Goal: Information Seeking & Learning: Learn about a topic

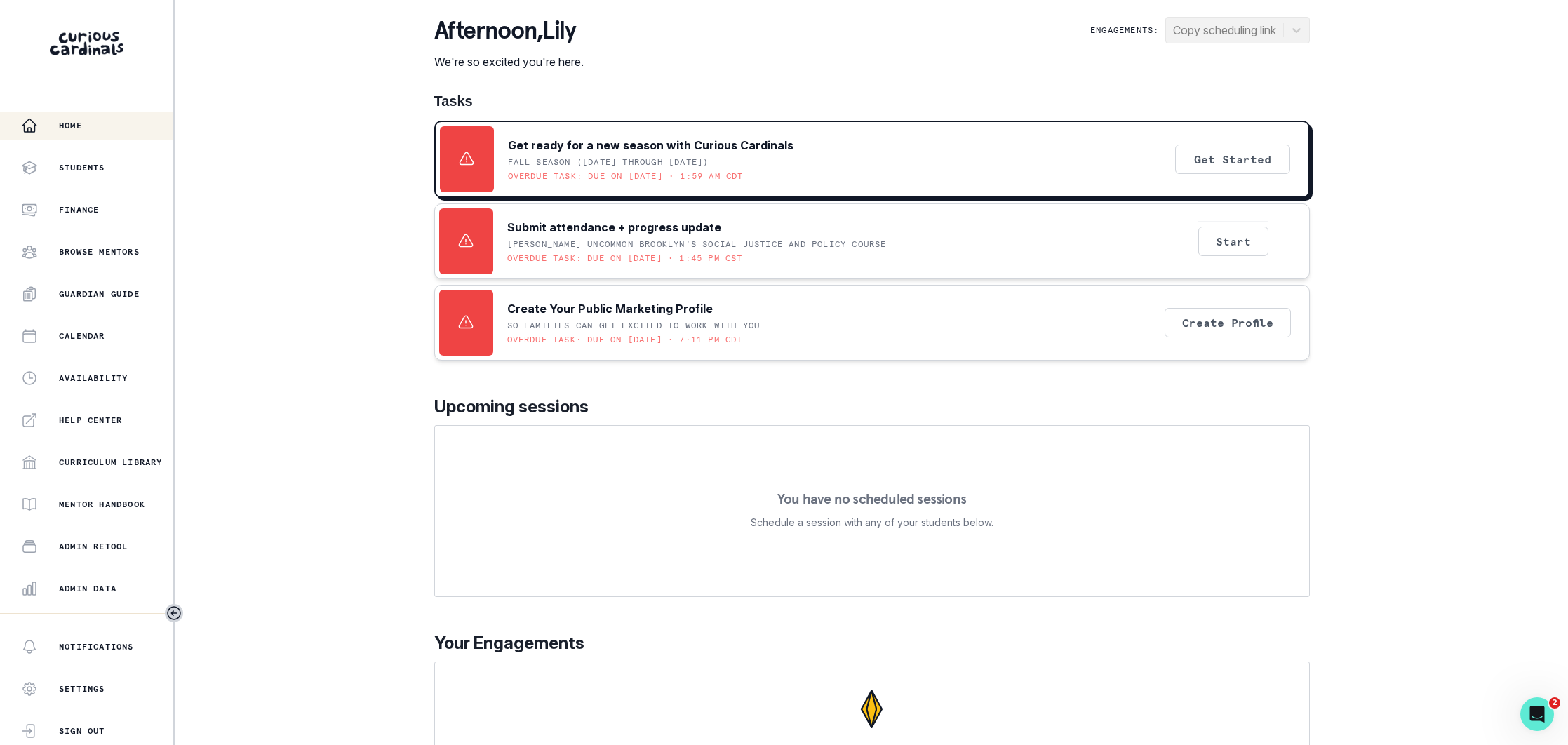
drag, startPoint x: 101, startPoint y: 586, endPoint x: 124, endPoint y: 572, distance: 26.9
click at [101, 586] on p "Admin Data" at bounding box center [87, 589] width 57 height 12
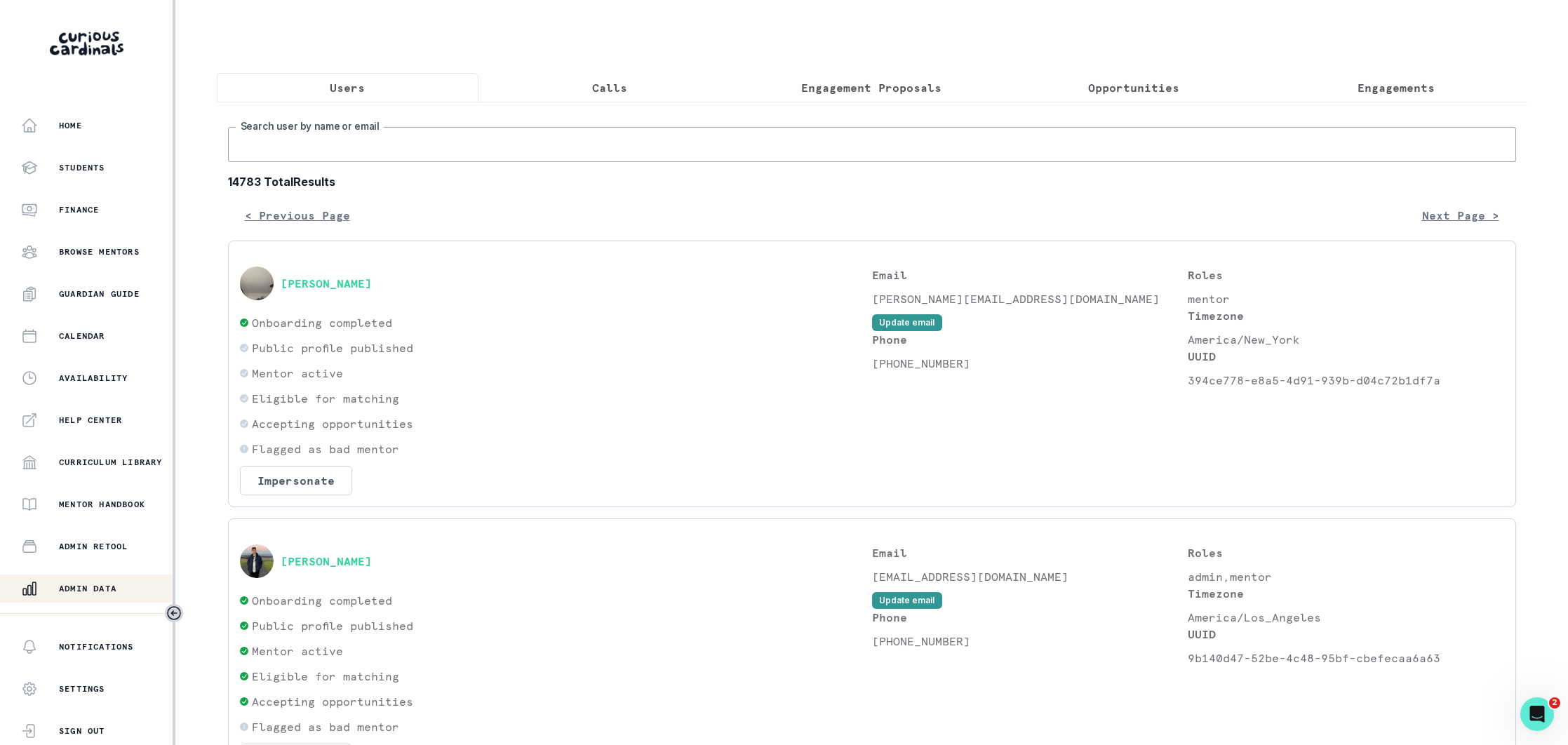
click at [425, 152] on input "Search user by name or email" at bounding box center [872, 144] width 1288 height 35
type input "diya t"
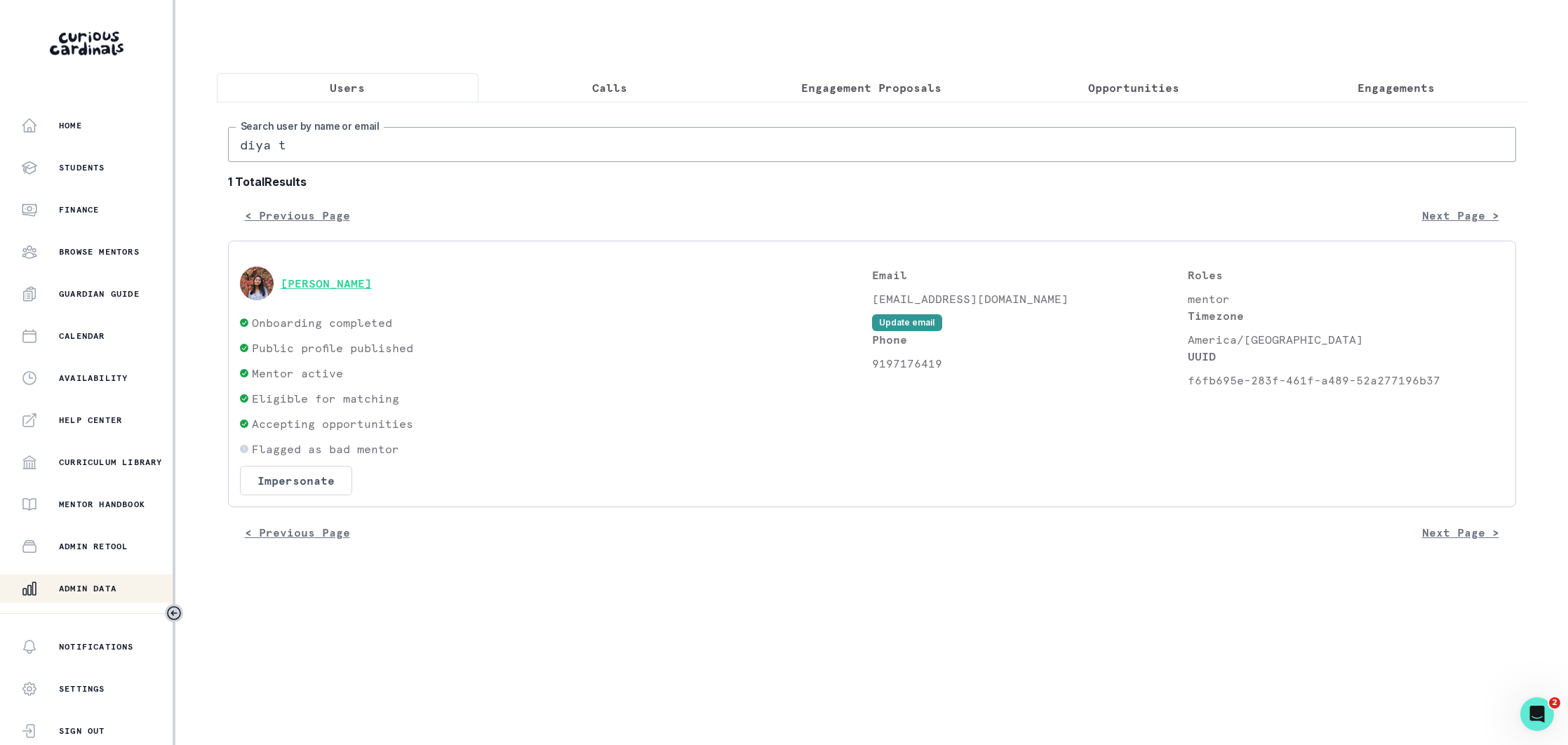
click at [343, 277] on button "[PERSON_NAME]" at bounding box center [326, 283] width 91 height 14
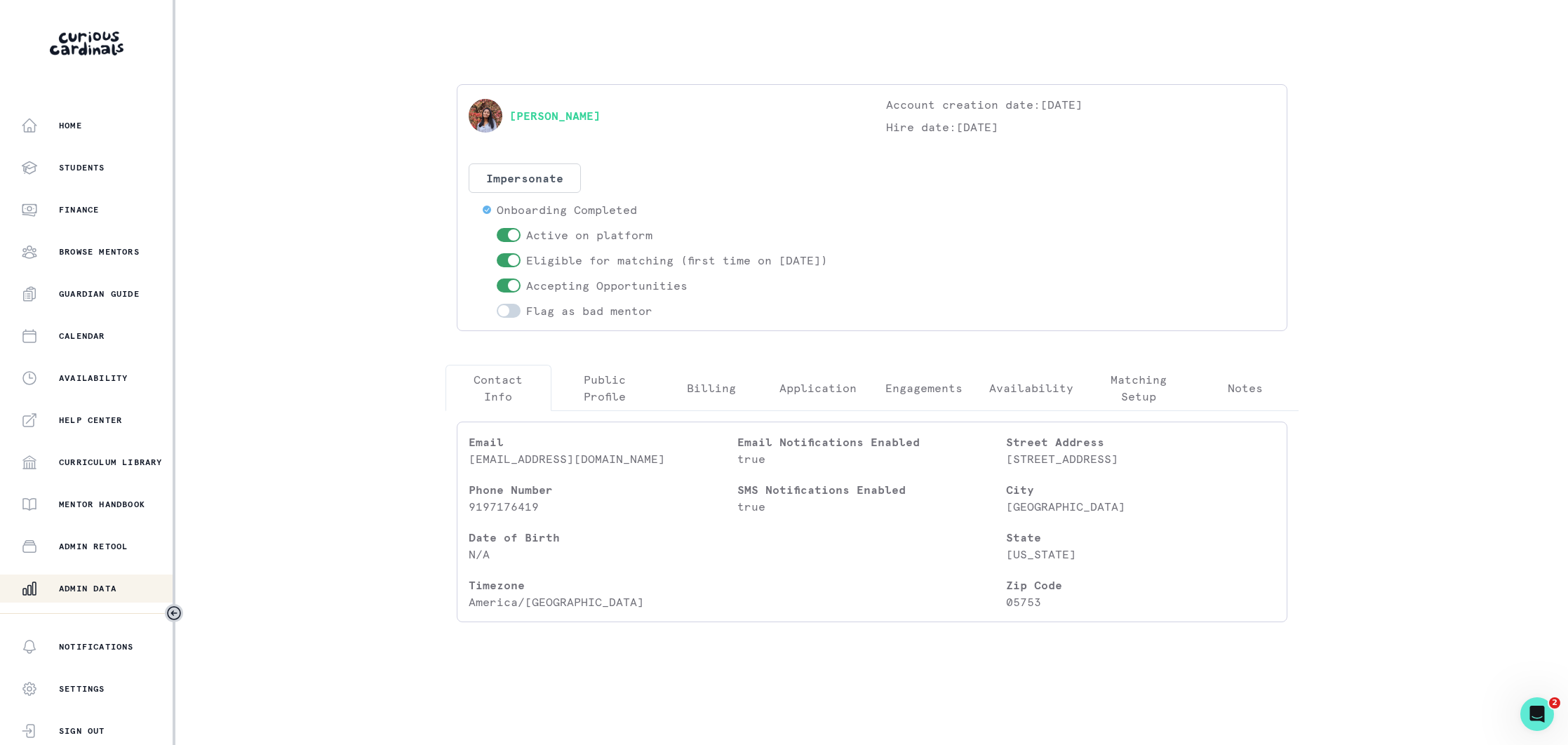
drag, startPoint x: 611, startPoint y: 404, endPoint x: 747, endPoint y: 405, distance: 136.0
click at [611, 404] on p "Public Profile" at bounding box center [605, 388] width 83 height 34
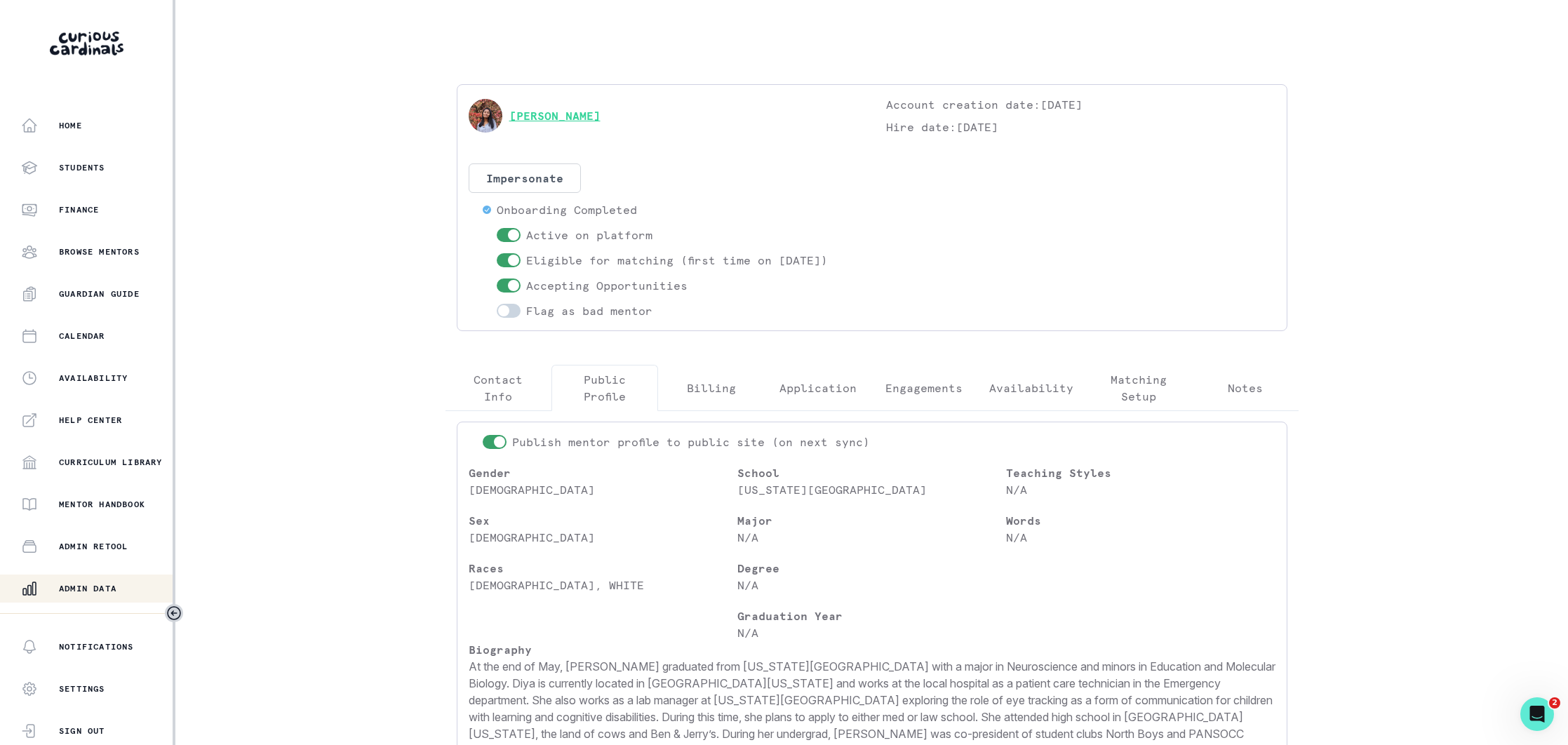
click at [551, 118] on link "[PERSON_NAME]" at bounding box center [555, 116] width 91 height 17
drag, startPoint x: 94, startPoint y: 596, endPoint x: 210, endPoint y: 521, distance: 138.1
click at [98, 593] on div "Admin Data" at bounding box center [97, 589] width 152 height 17
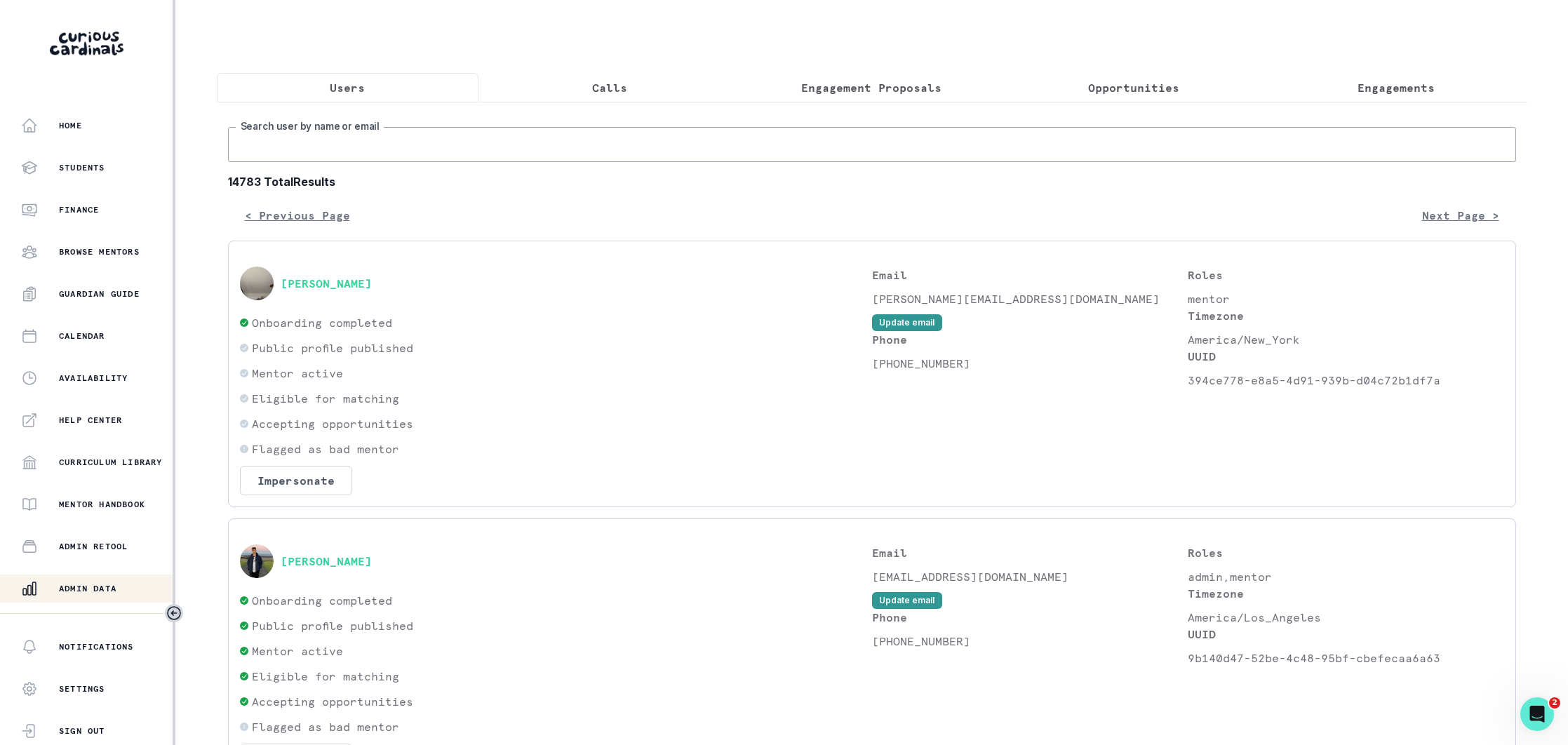
click at [435, 152] on input "Search user by name or email" at bounding box center [872, 144] width 1288 height 35
type input "[PERSON_NAME]"
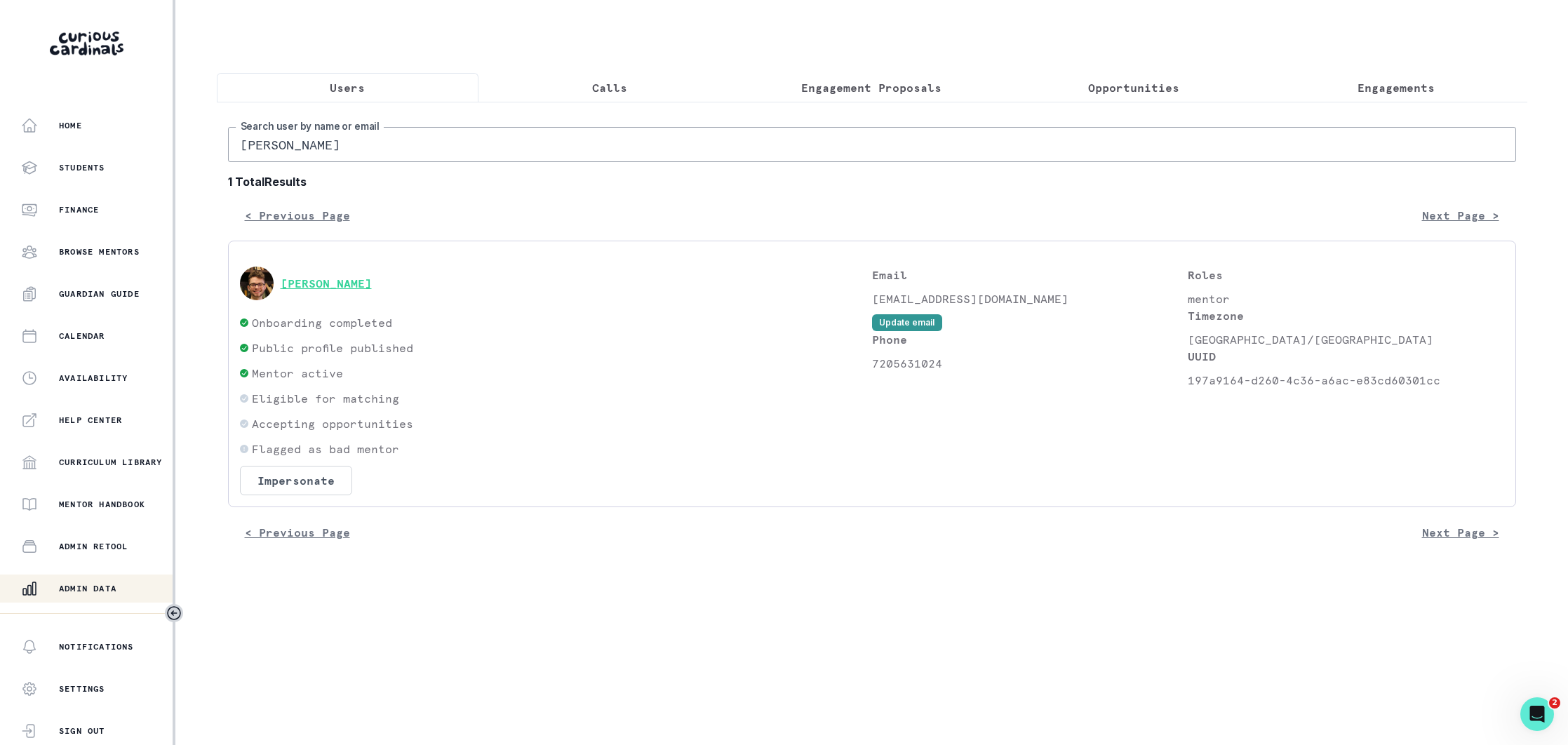
click at [354, 288] on button "[PERSON_NAME]" at bounding box center [326, 283] width 91 height 14
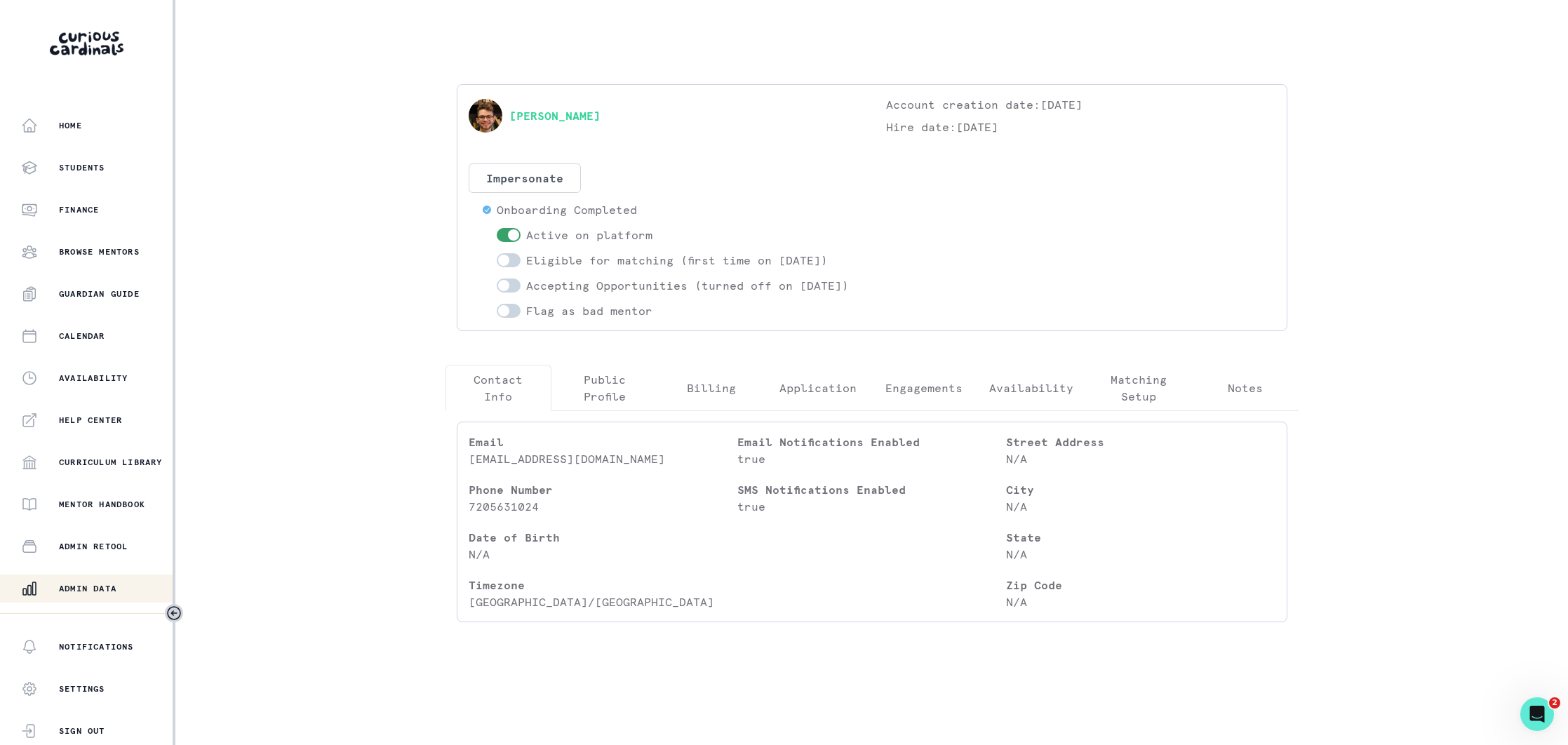
click at [898, 397] on p "Engagements" at bounding box center [924, 388] width 77 height 17
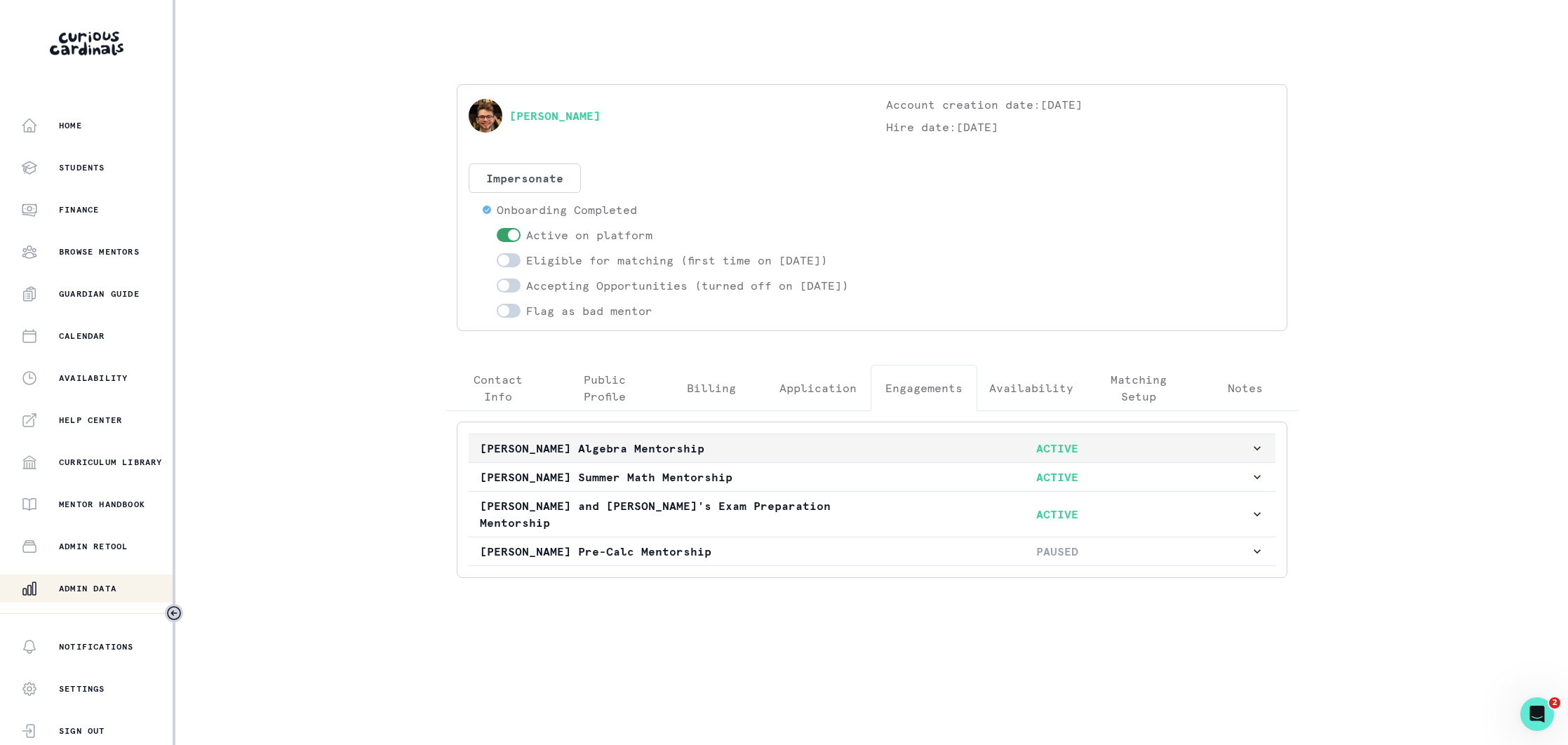
click at [807, 457] on p "[PERSON_NAME] Algebra Mentorship" at bounding box center [673, 449] width 385 height 17
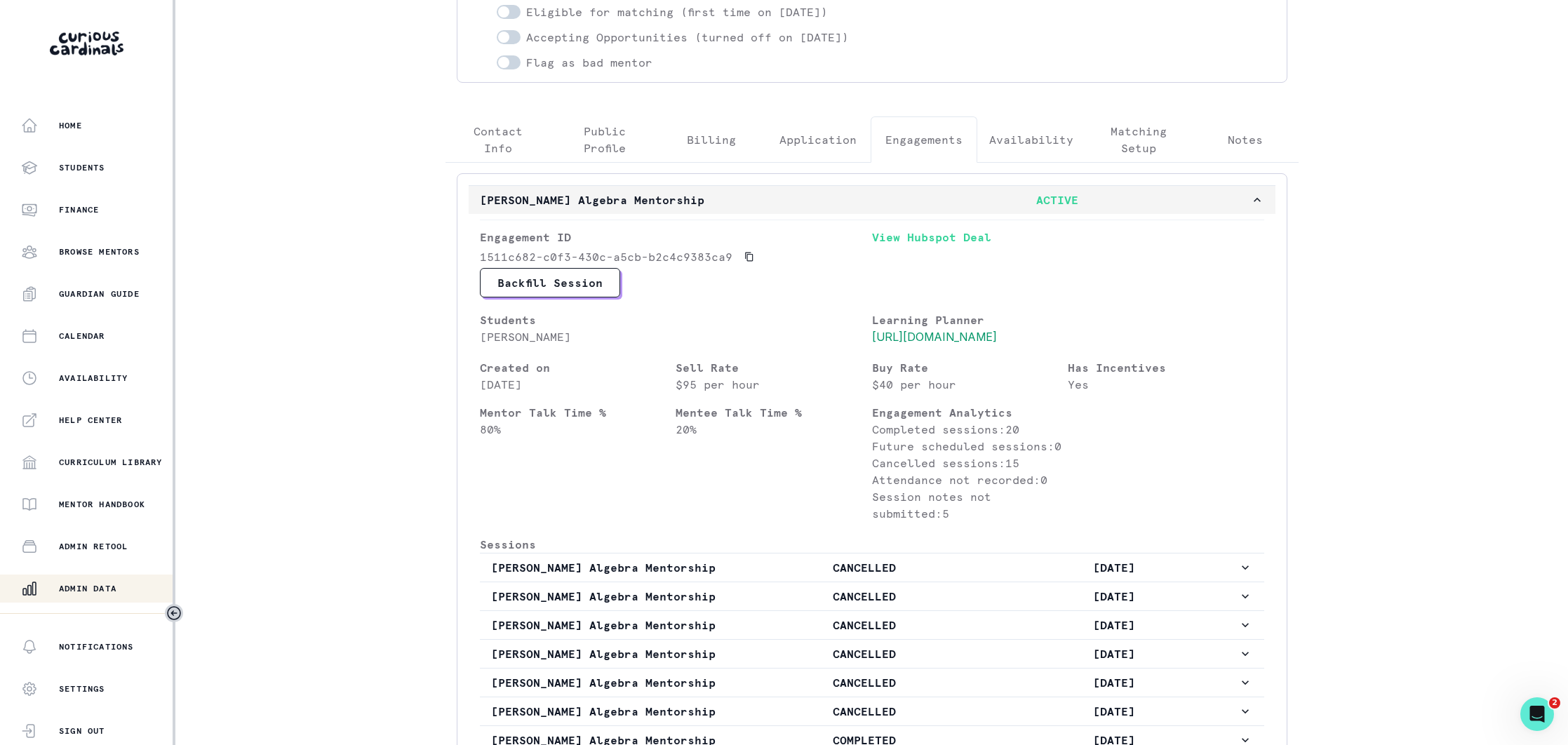
scroll to position [254, 0]
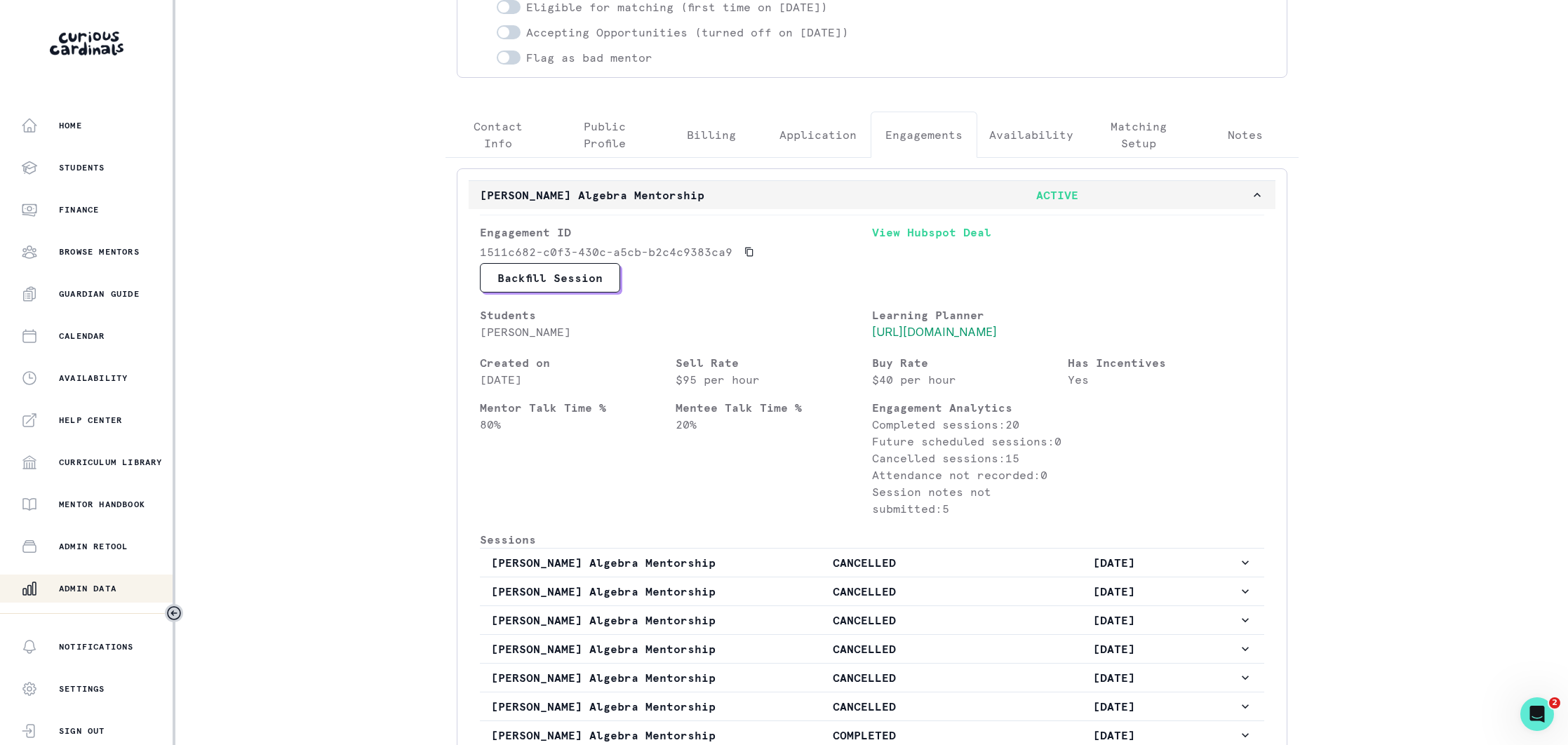
click at [760, 209] on button "[PERSON_NAME] Algebra Mentorship ACTIVE" at bounding box center [871, 195] width 806 height 28
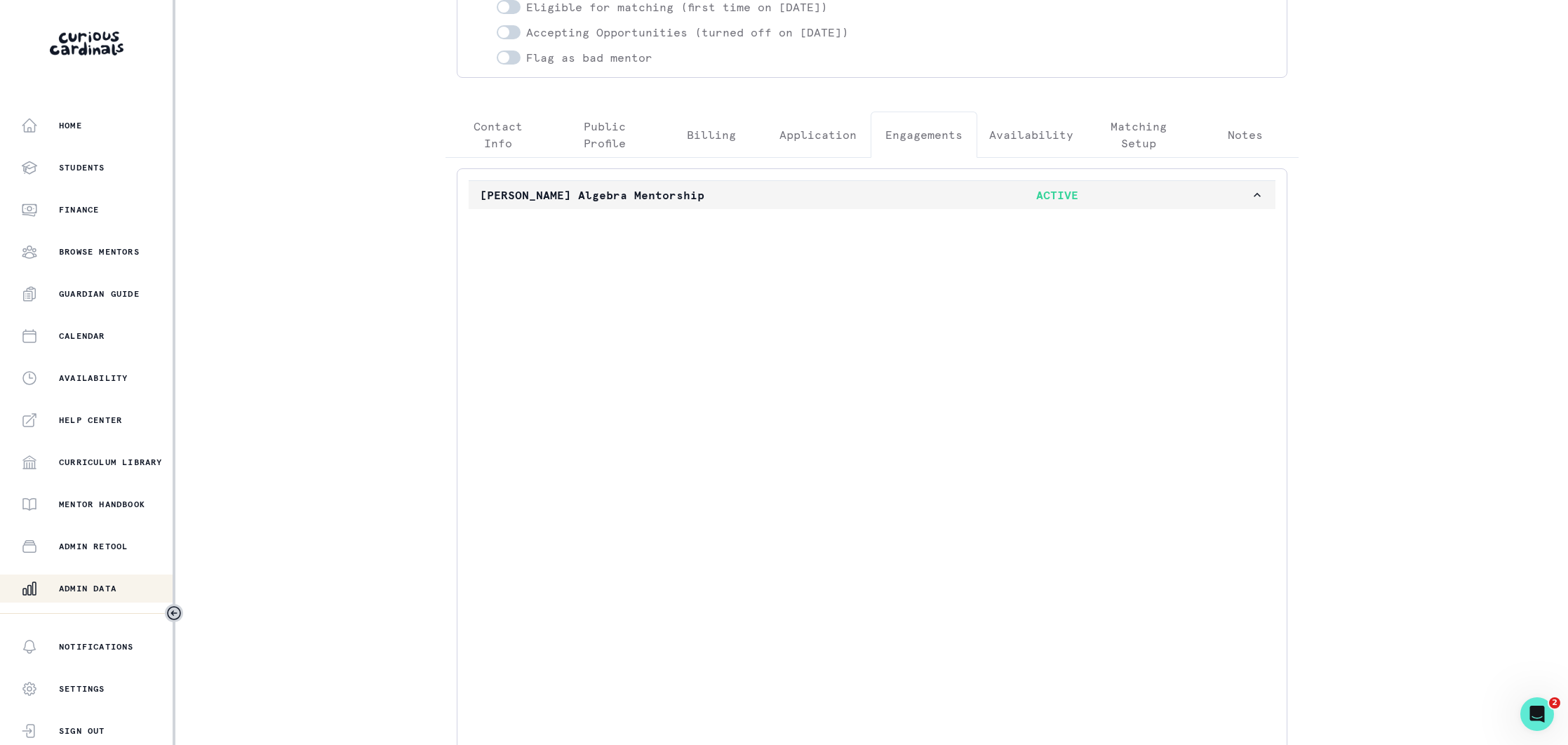
scroll to position [0, 0]
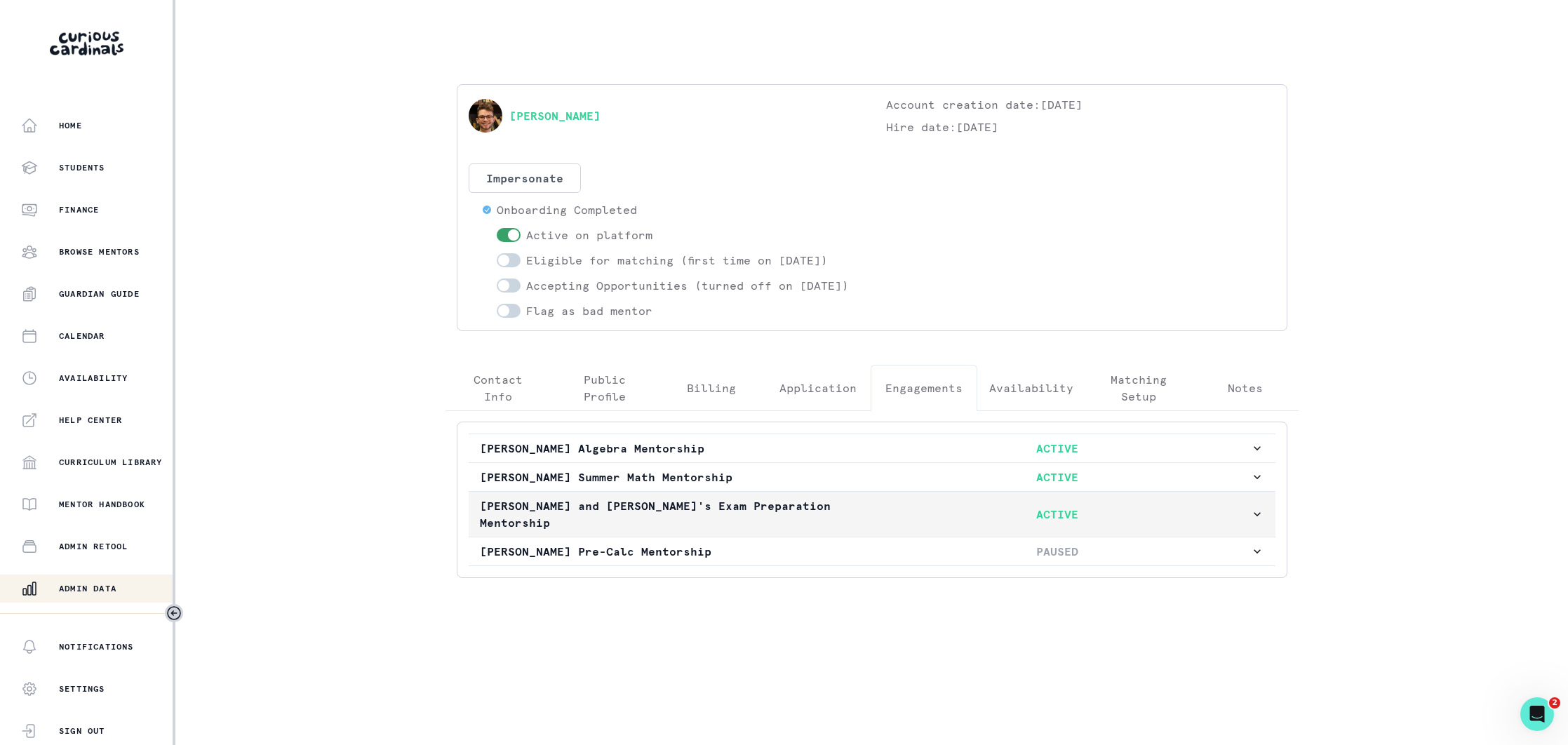
click at [811, 510] on button "[PERSON_NAME] and [PERSON_NAME]'s Exam Preparation Mentorship ACTIVE" at bounding box center [871, 514] width 806 height 45
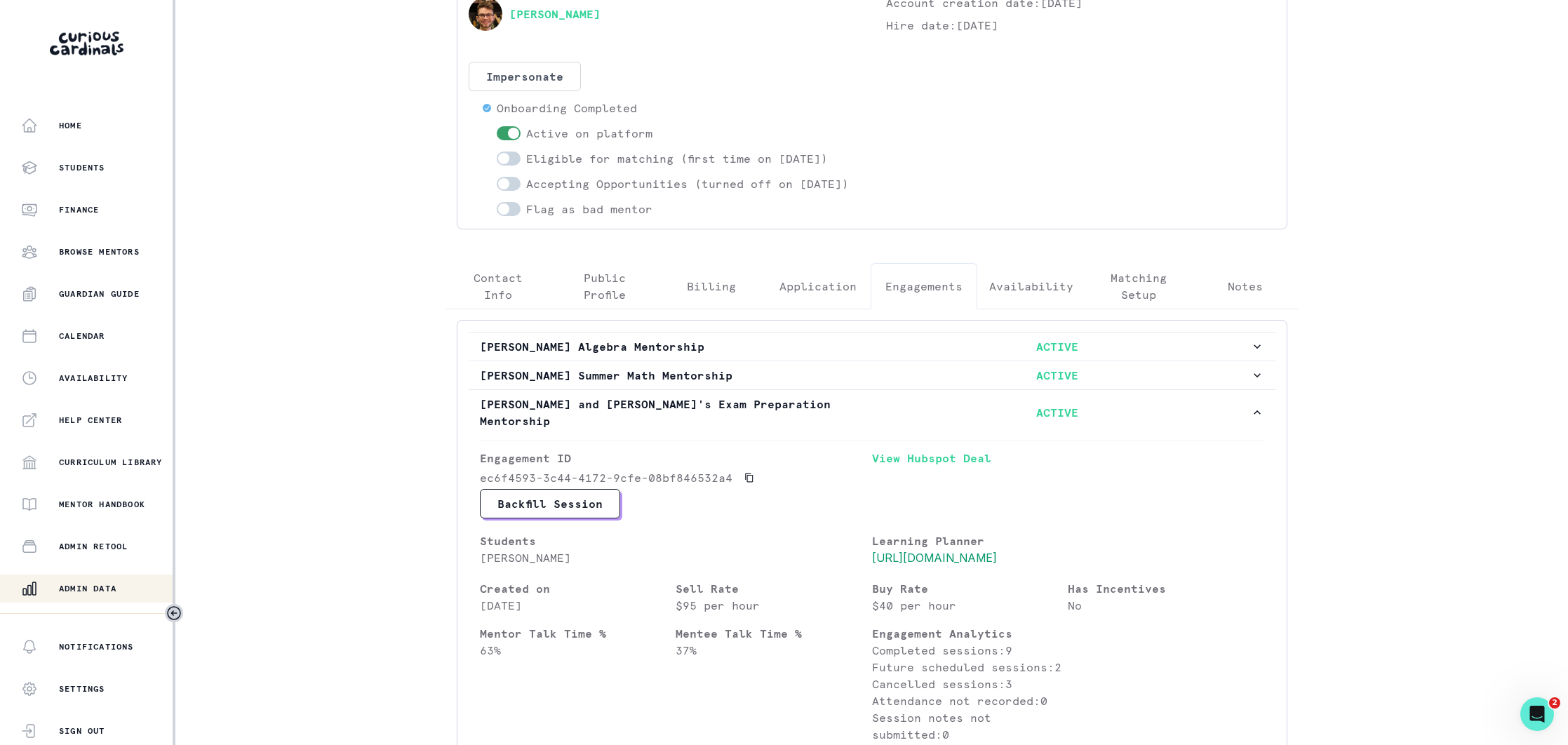
scroll to position [96, 0]
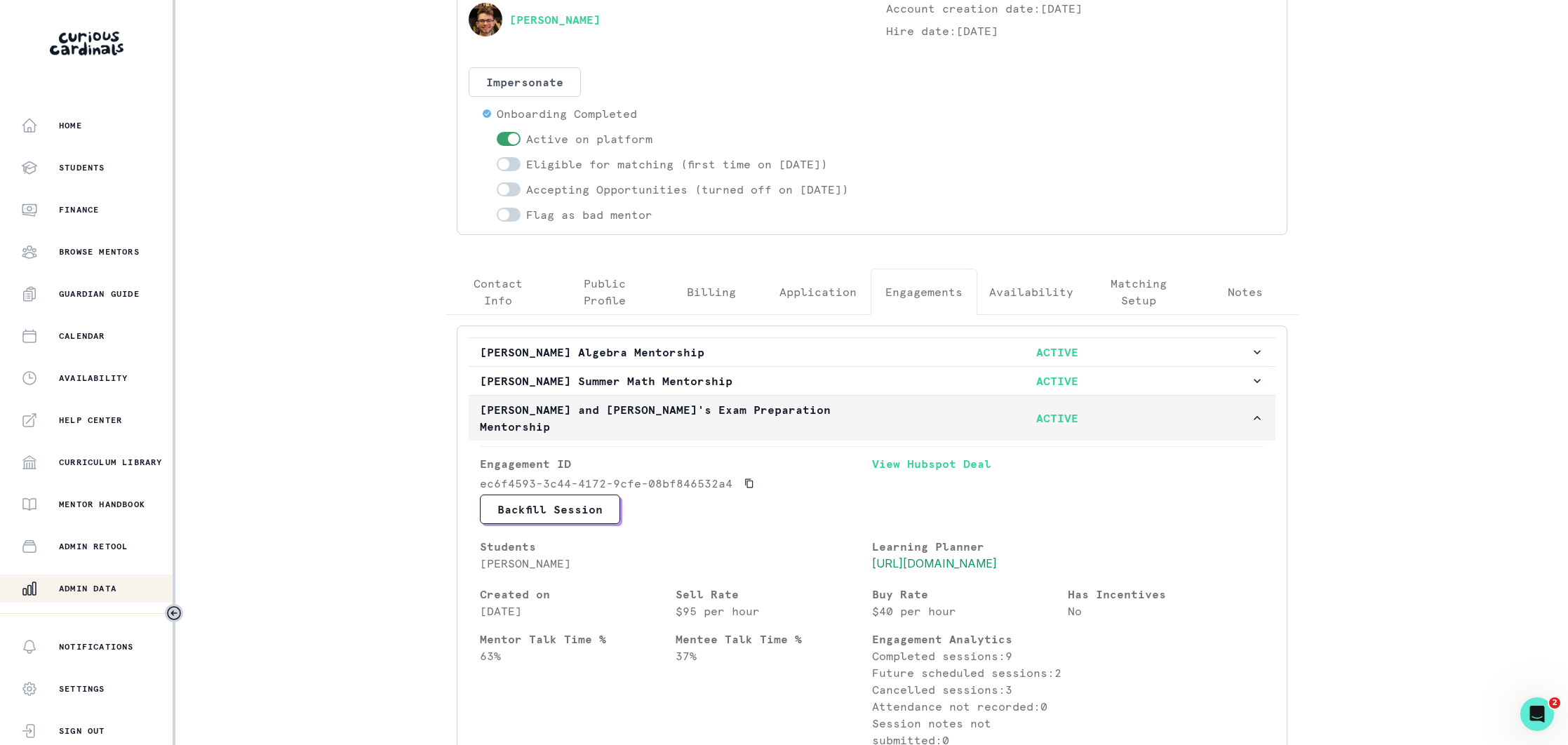
click at [815, 432] on p "[PERSON_NAME] and [PERSON_NAME]'s Exam Preparation Mentorship" at bounding box center [673, 419] width 385 height 34
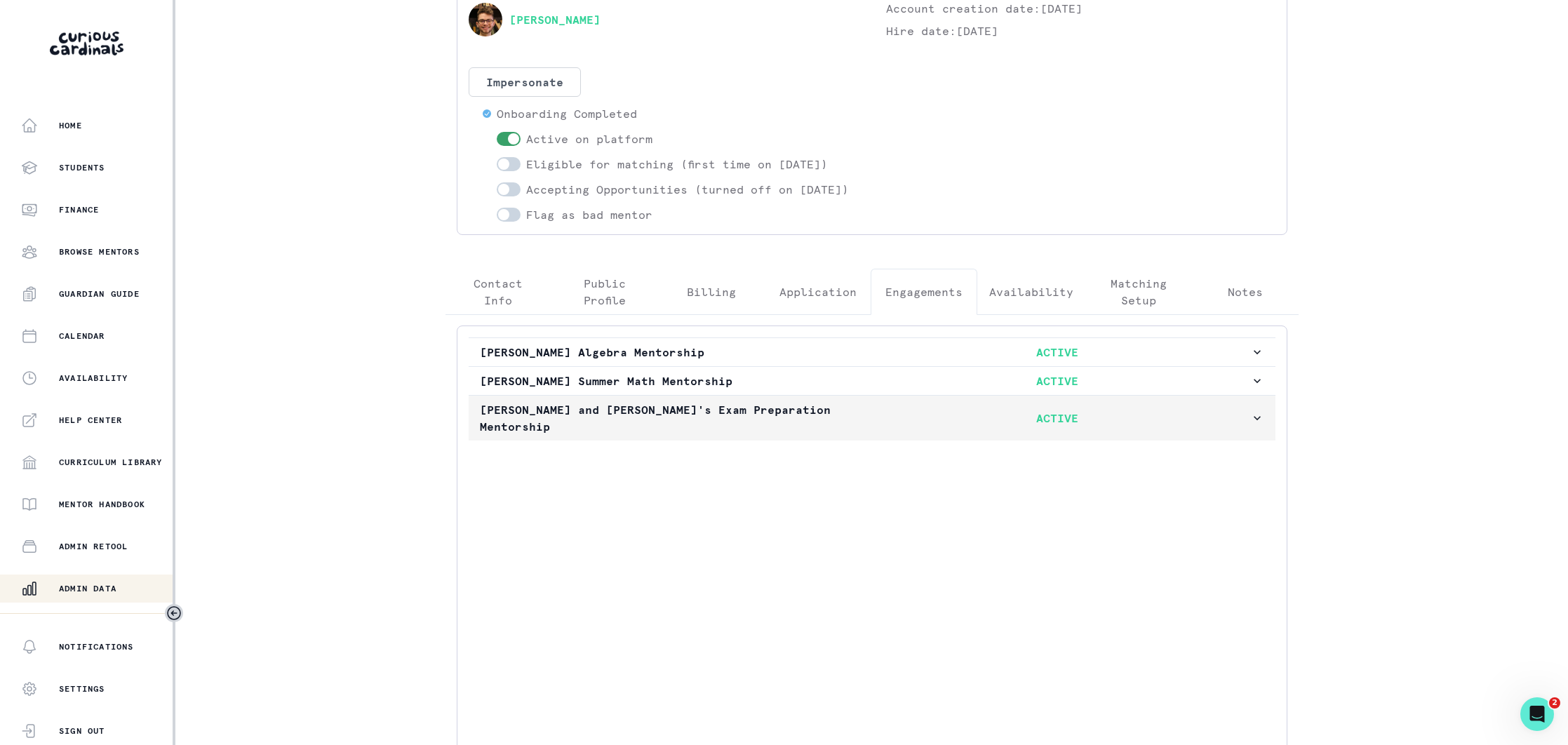
scroll to position [0, 0]
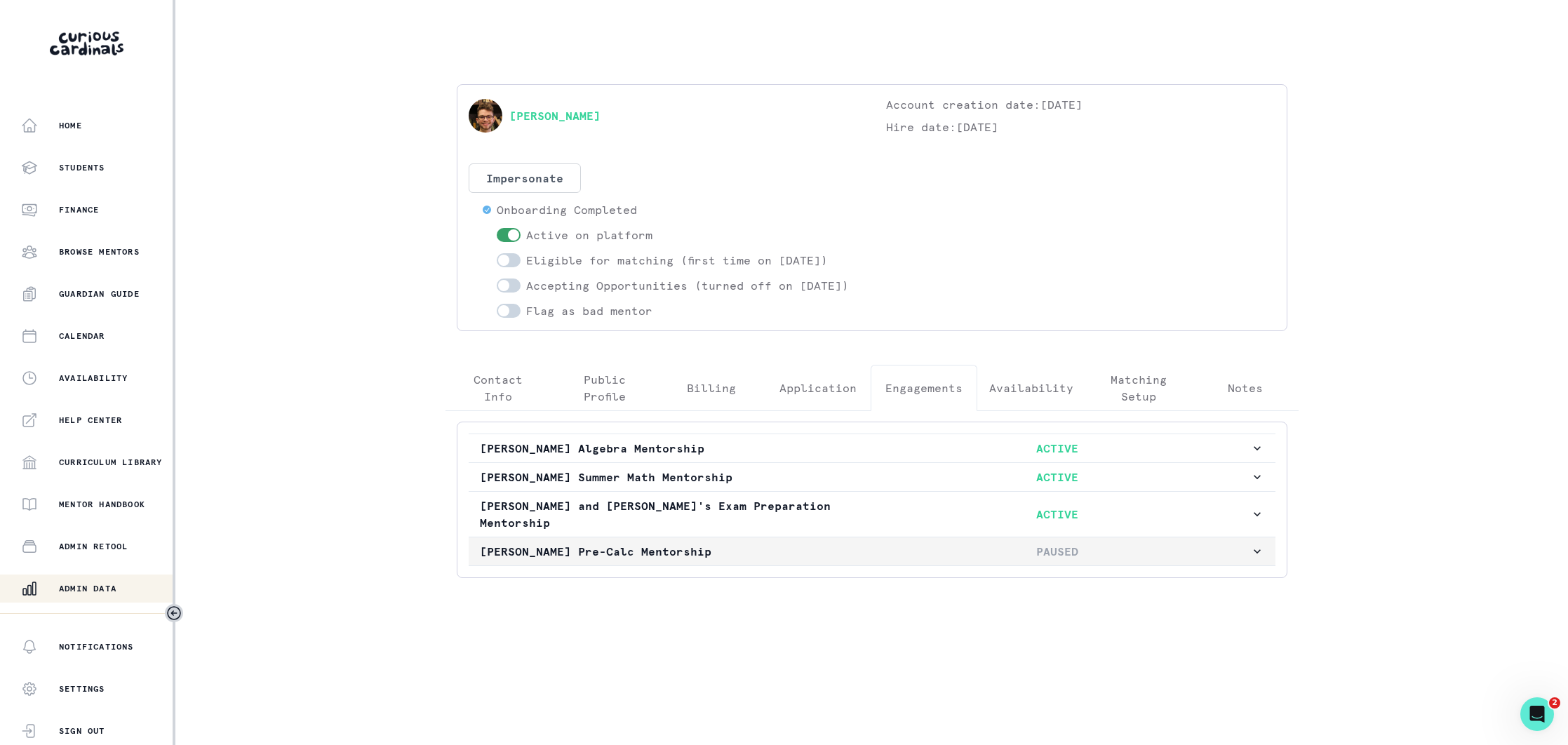
click at [763, 564] on button "[PERSON_NAME] Pre-Calc Mentorship PAUSED" at bounding box center [871, 552] width 806 height 28
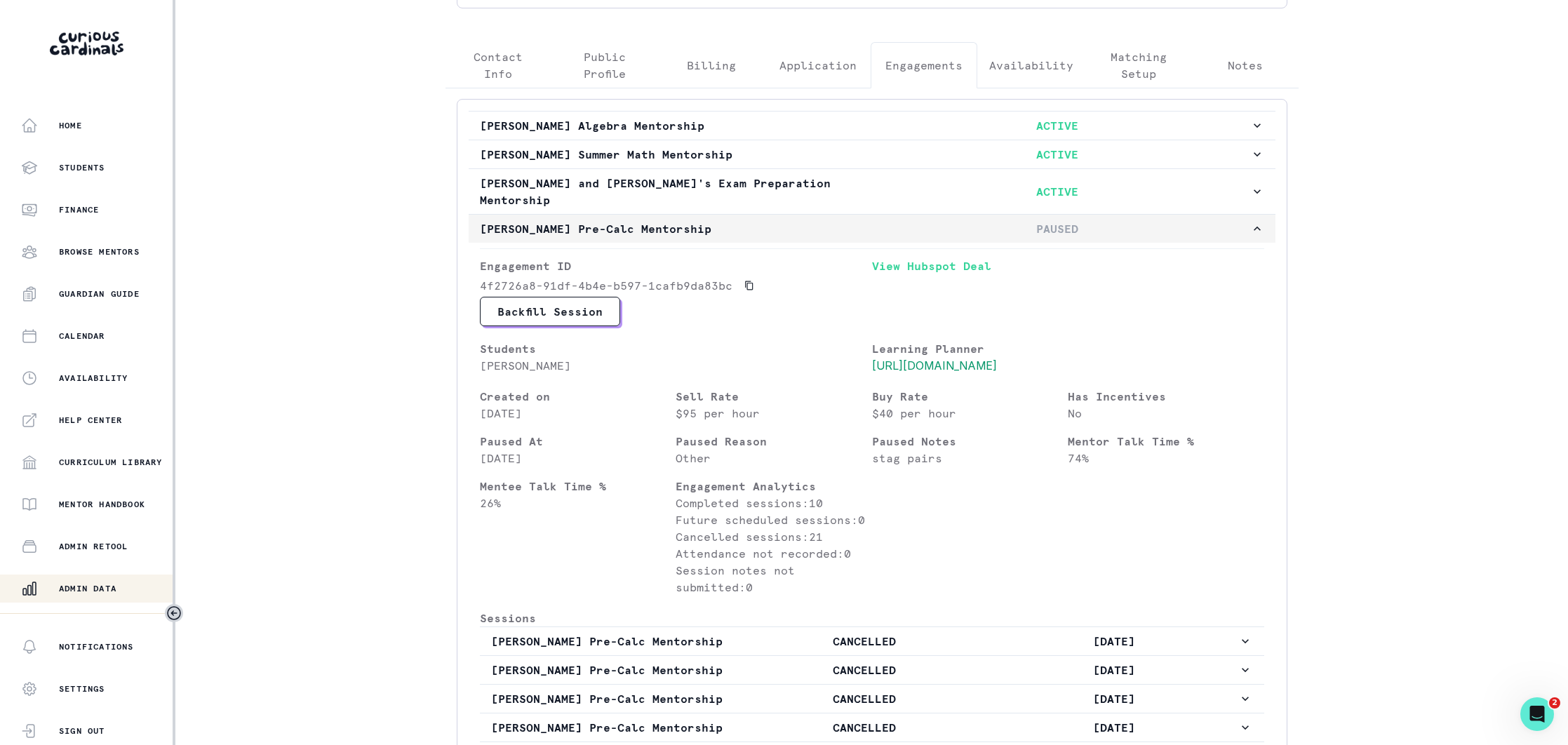
scroll to position [324, 0]
click at [775, 220] on p "[PERSON_NAME] Pre-Calc Mentorship" at bounding box center [673, 227] width 385 height 17
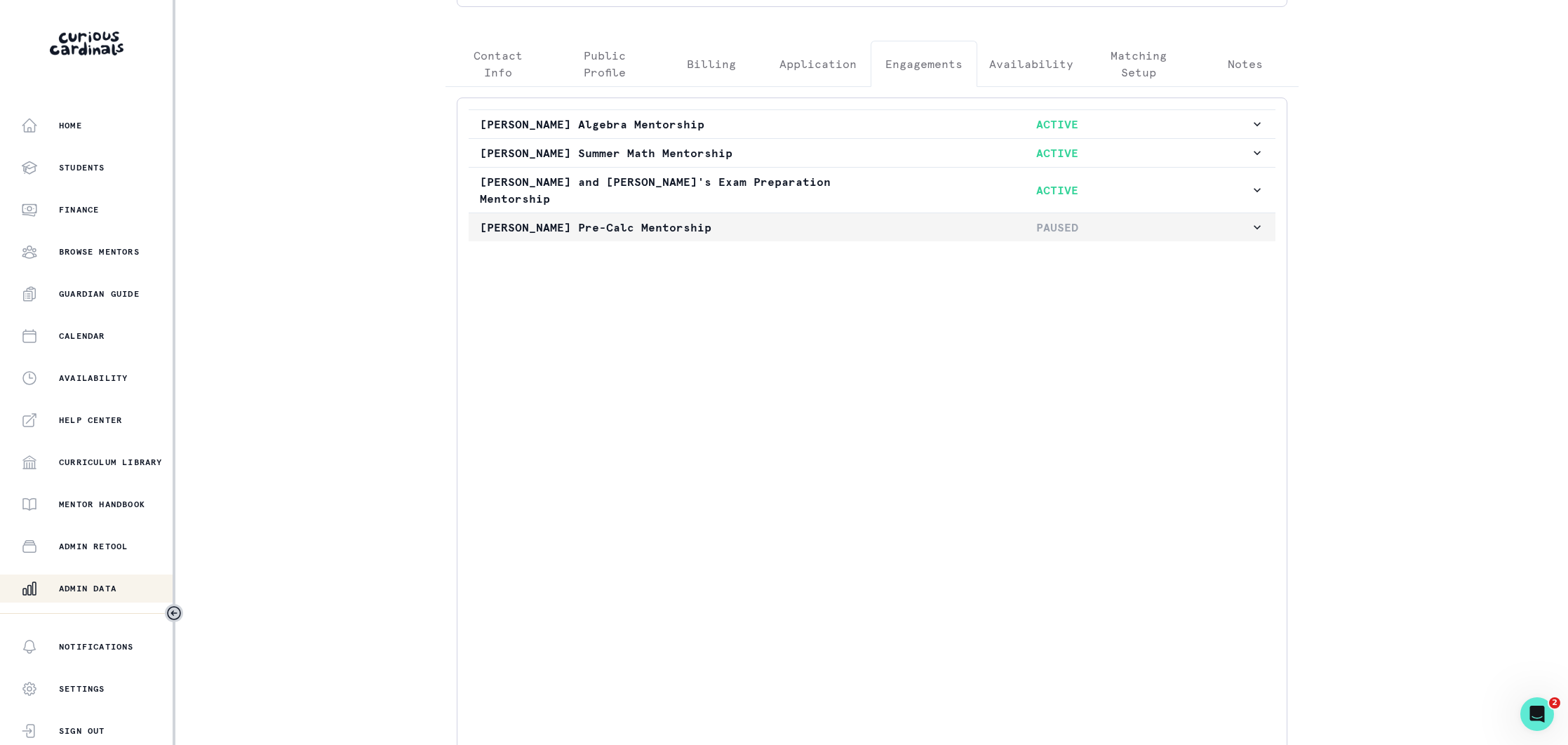
scroll to position [0, 0]
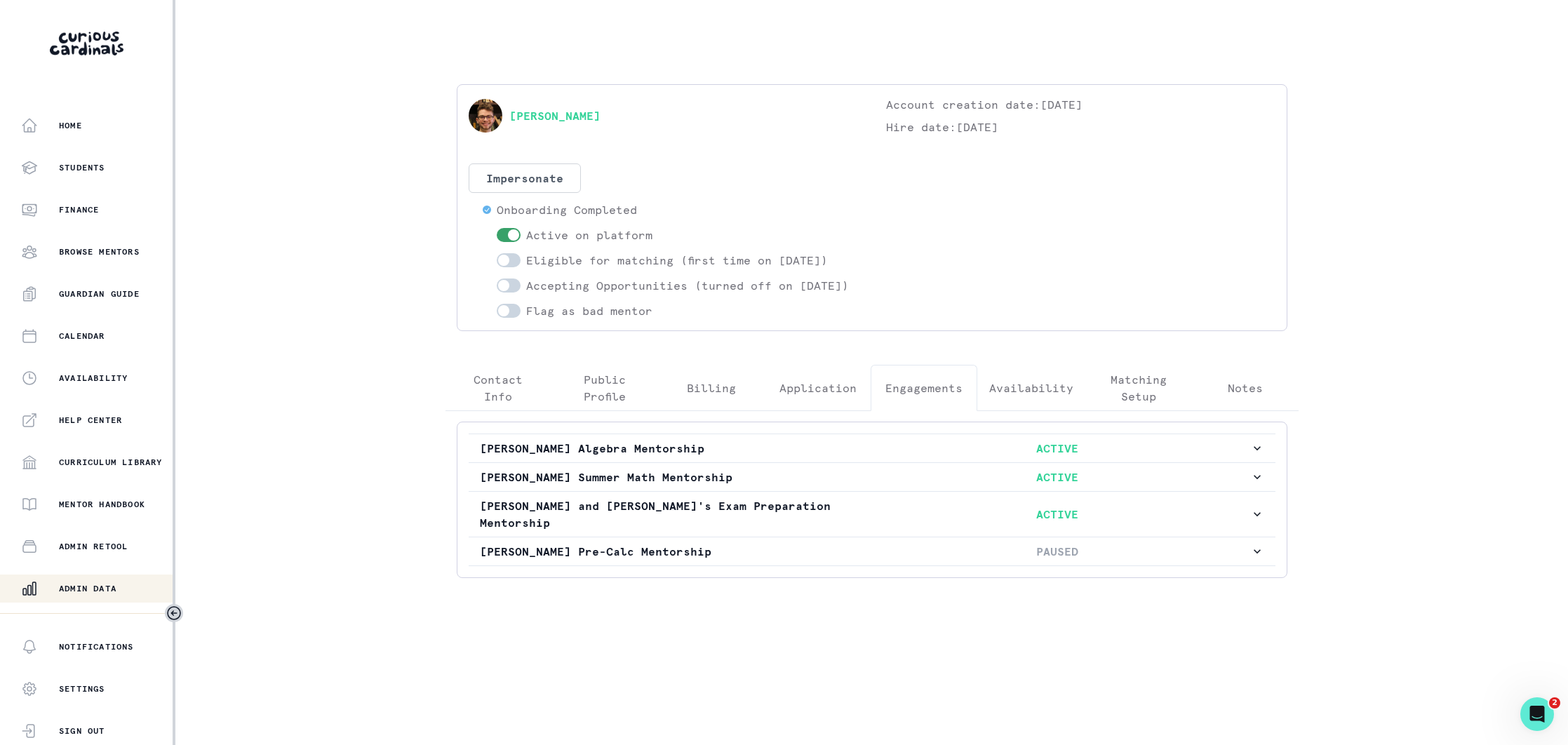
drag, startPoint x: 121, startPoint y: 589, endPoint x: 265, endPoint y: 480, distance: 180.6
click at [121, 589] on div "Admin Data" at bounding box center [97, 589] width 152 height 17
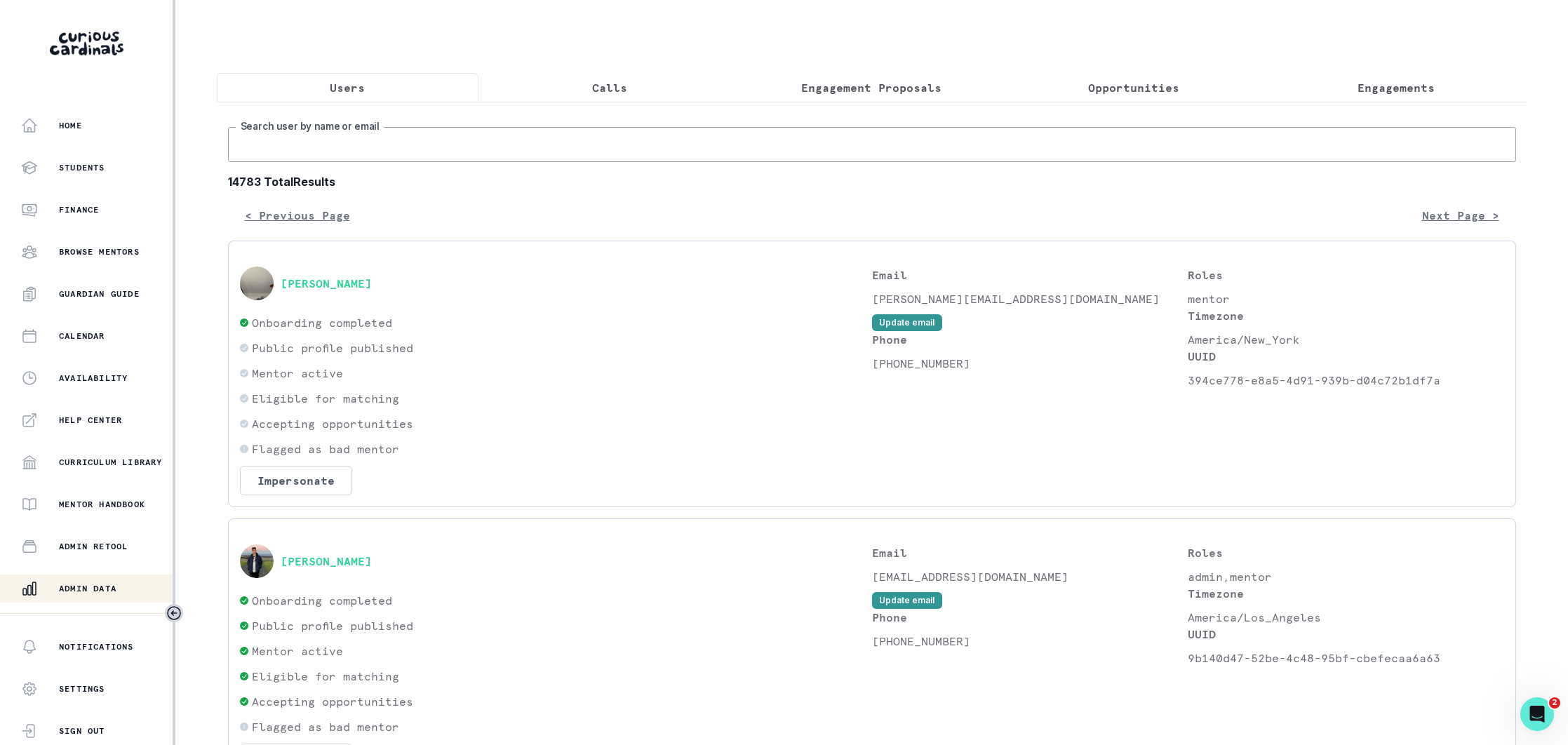
click at [462, 148] on input "Search user by name or email" at bounding box center [872, 144] width 1288 height 35
type input "solal"
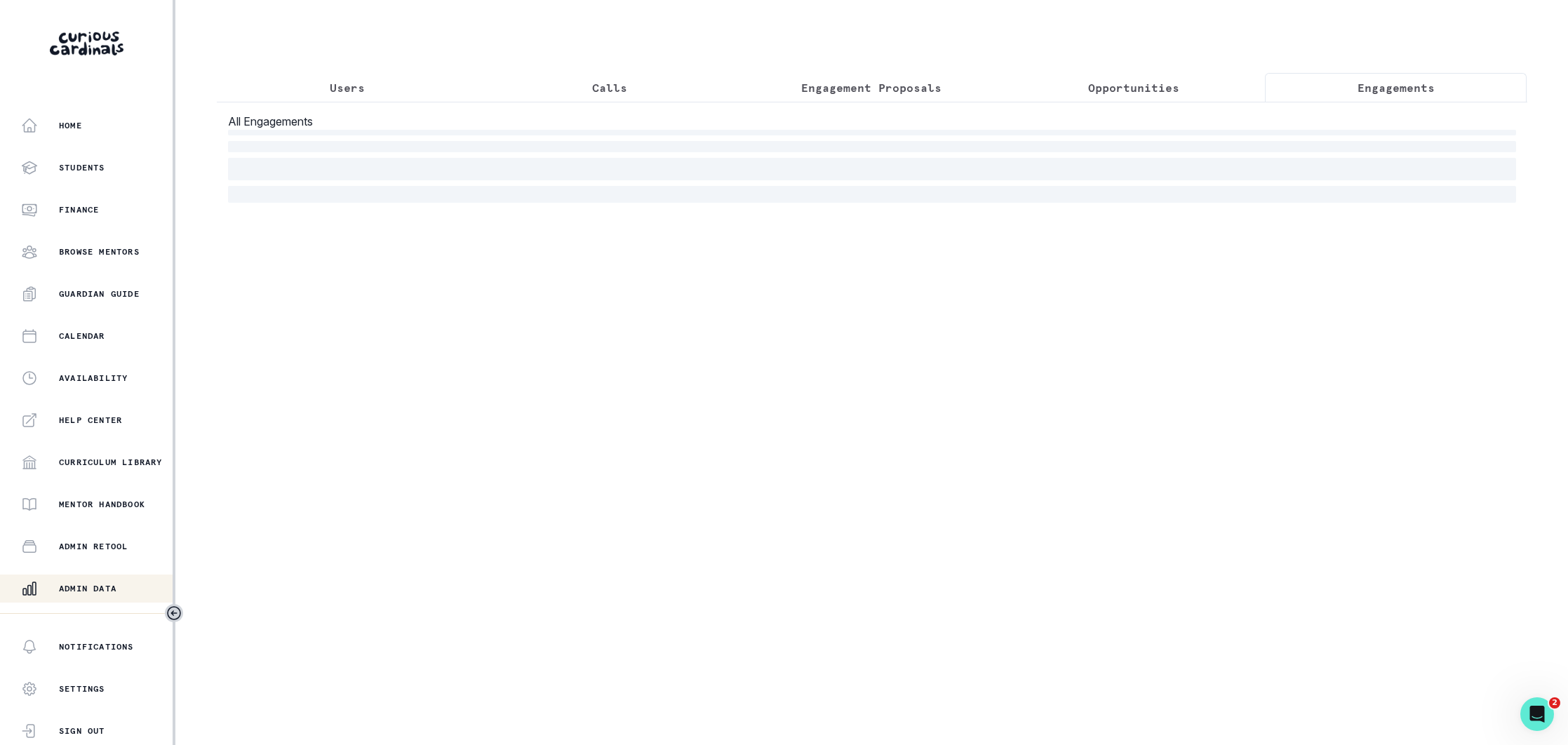
drag, startPoint x: 1394, startPoint y: 80, endPoint x: 994, endPoint y: 160, distance: 407.9
click at [1392, 80] on p "Engagements" at bounding box center [1396, 88] width 77 height 17
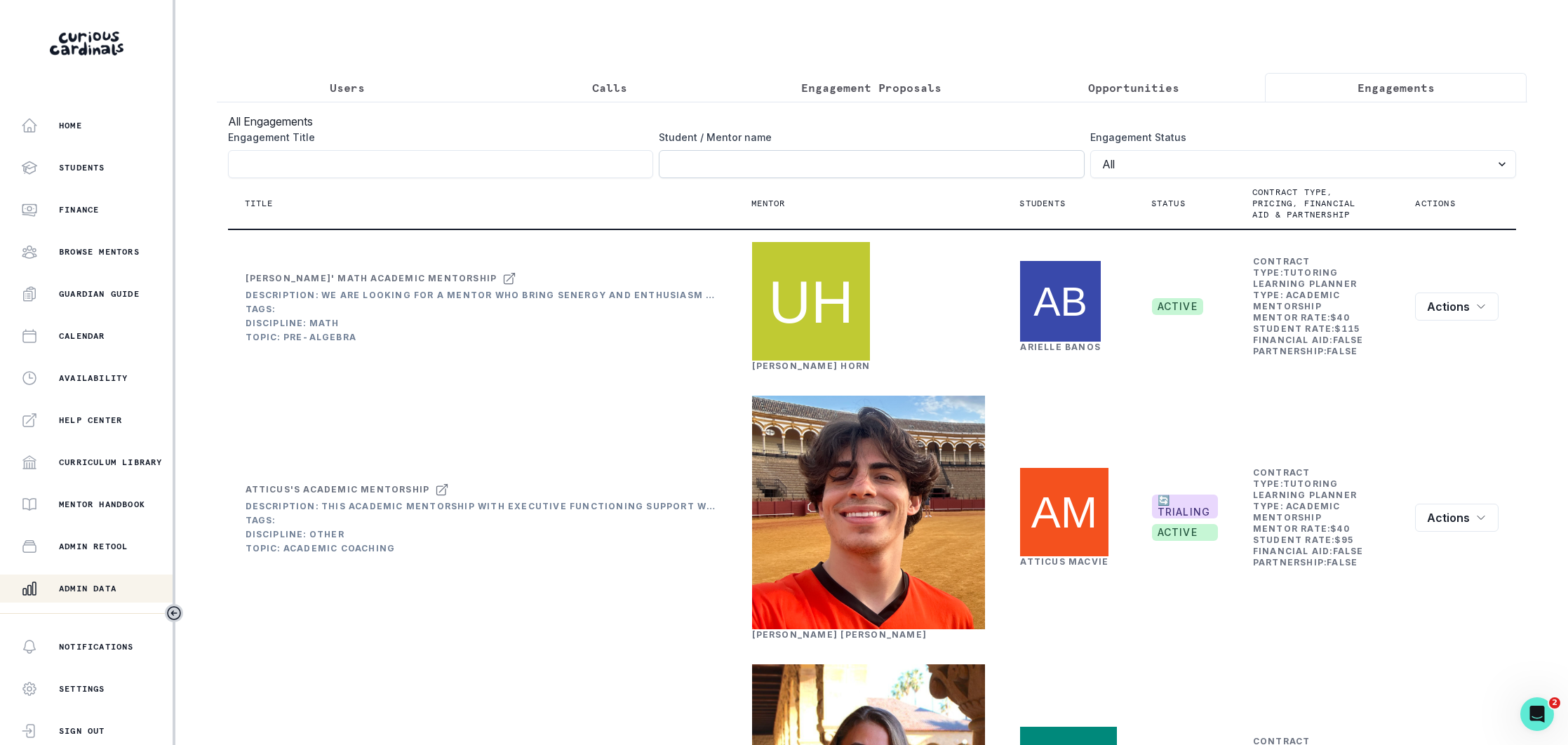
click at [782, 168] on input "Engagement Title" at bounding box center [871, 164] width 426 height 28
type input "solal"
click button "submit" at bounding box center [0, 0] width 0 height 0
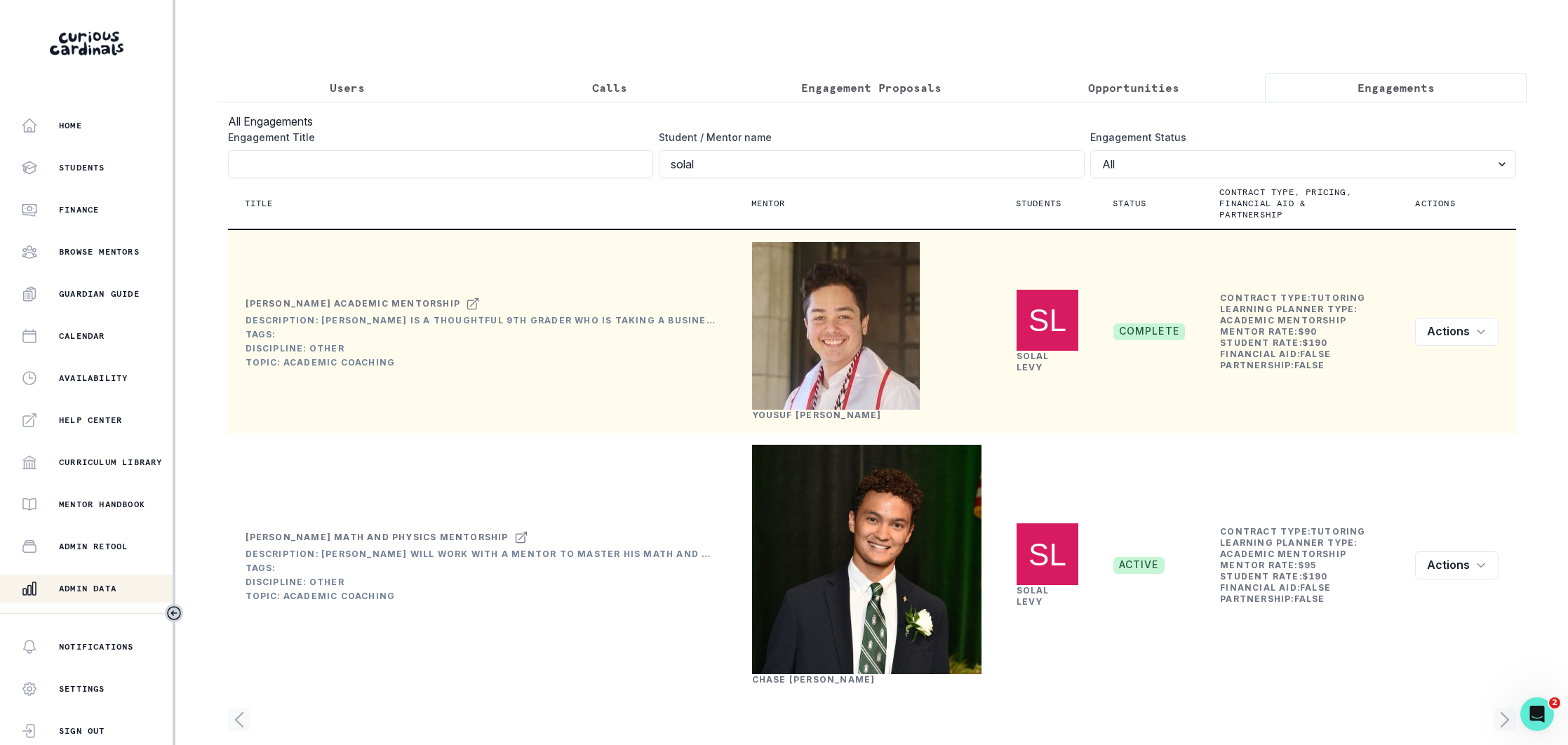
scroll to position [16, 0]
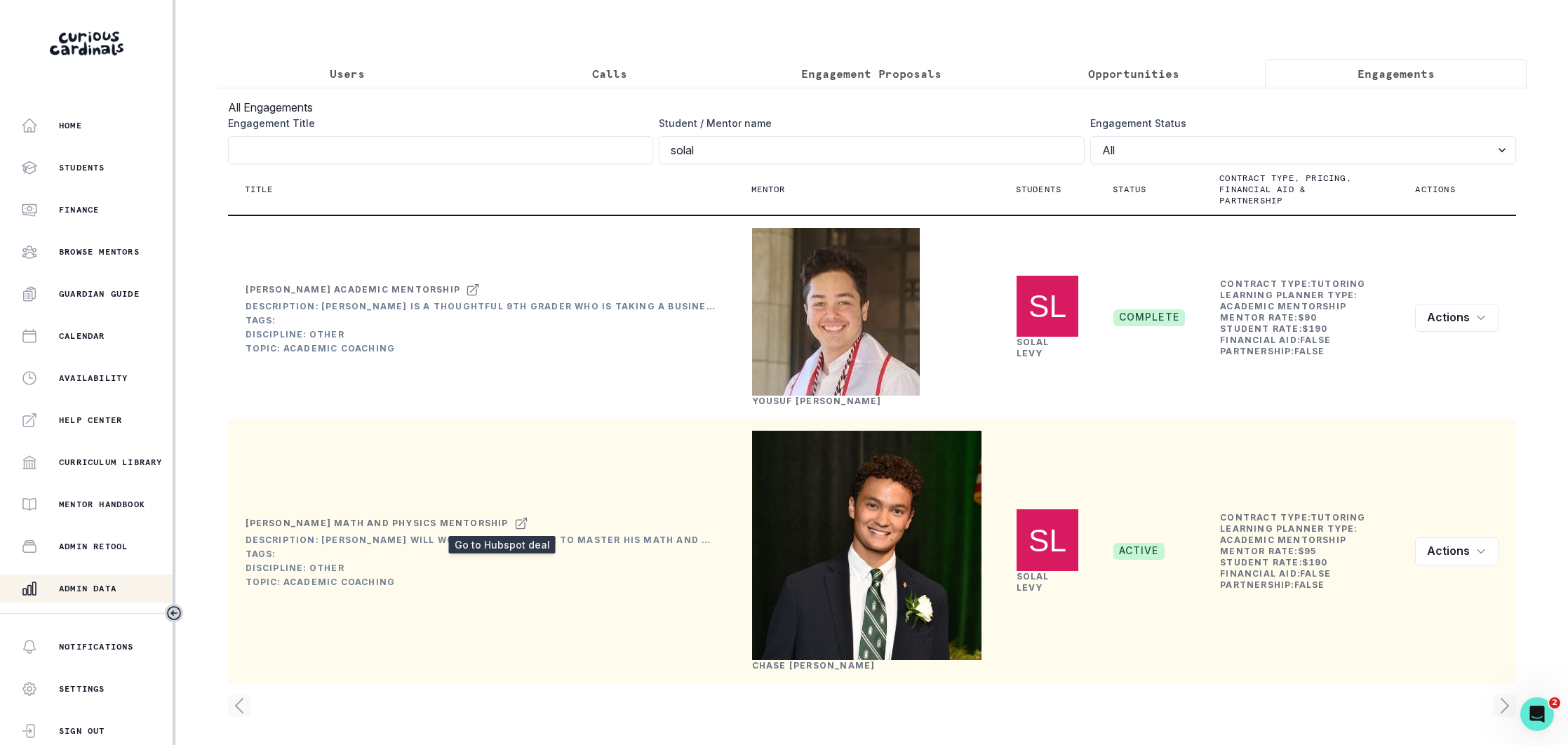
click at [514, 518] on icon at bounding box center [521, 524] width 14 height 17
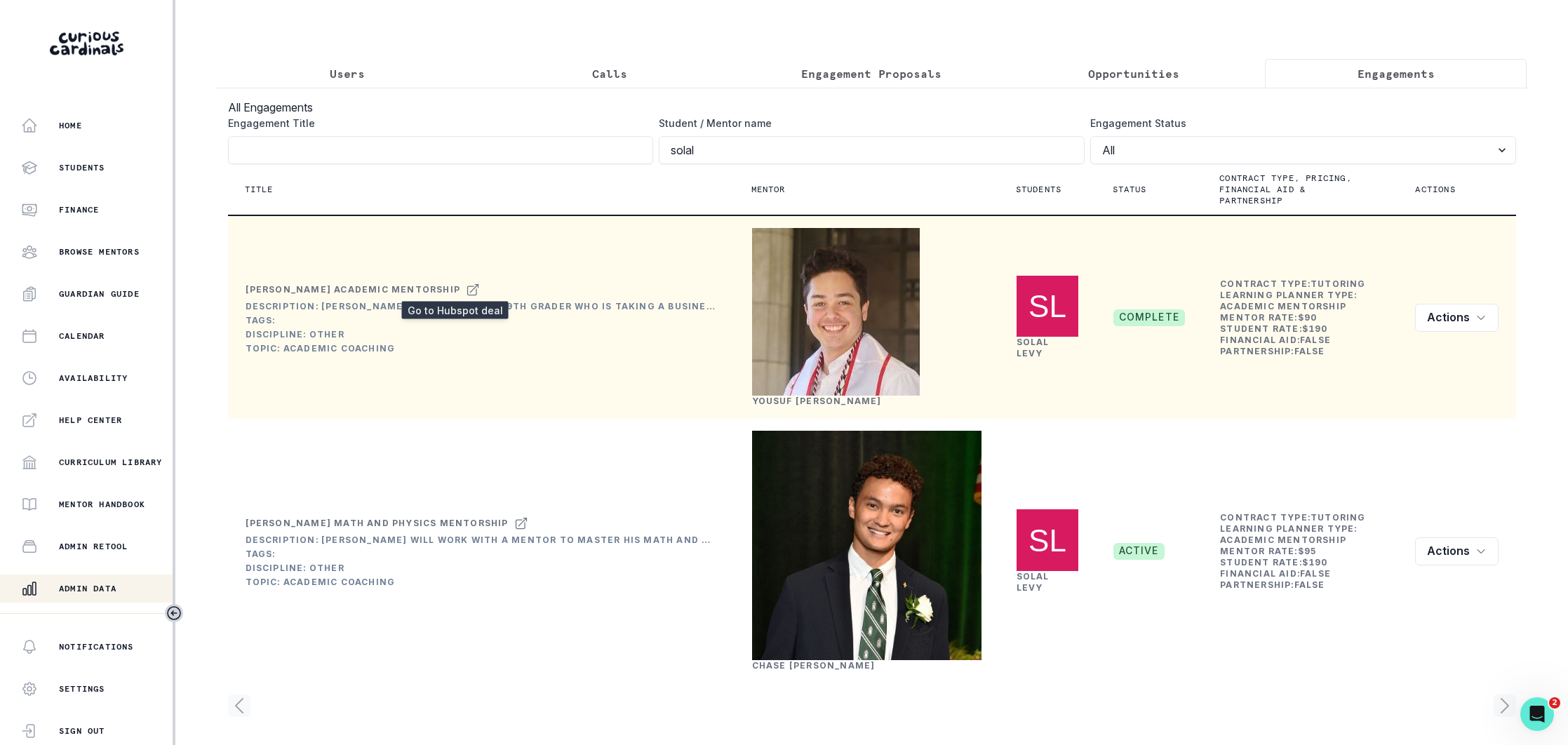
click at [465, 287] on icon at bounding box center [472, 290] width 14 height 17
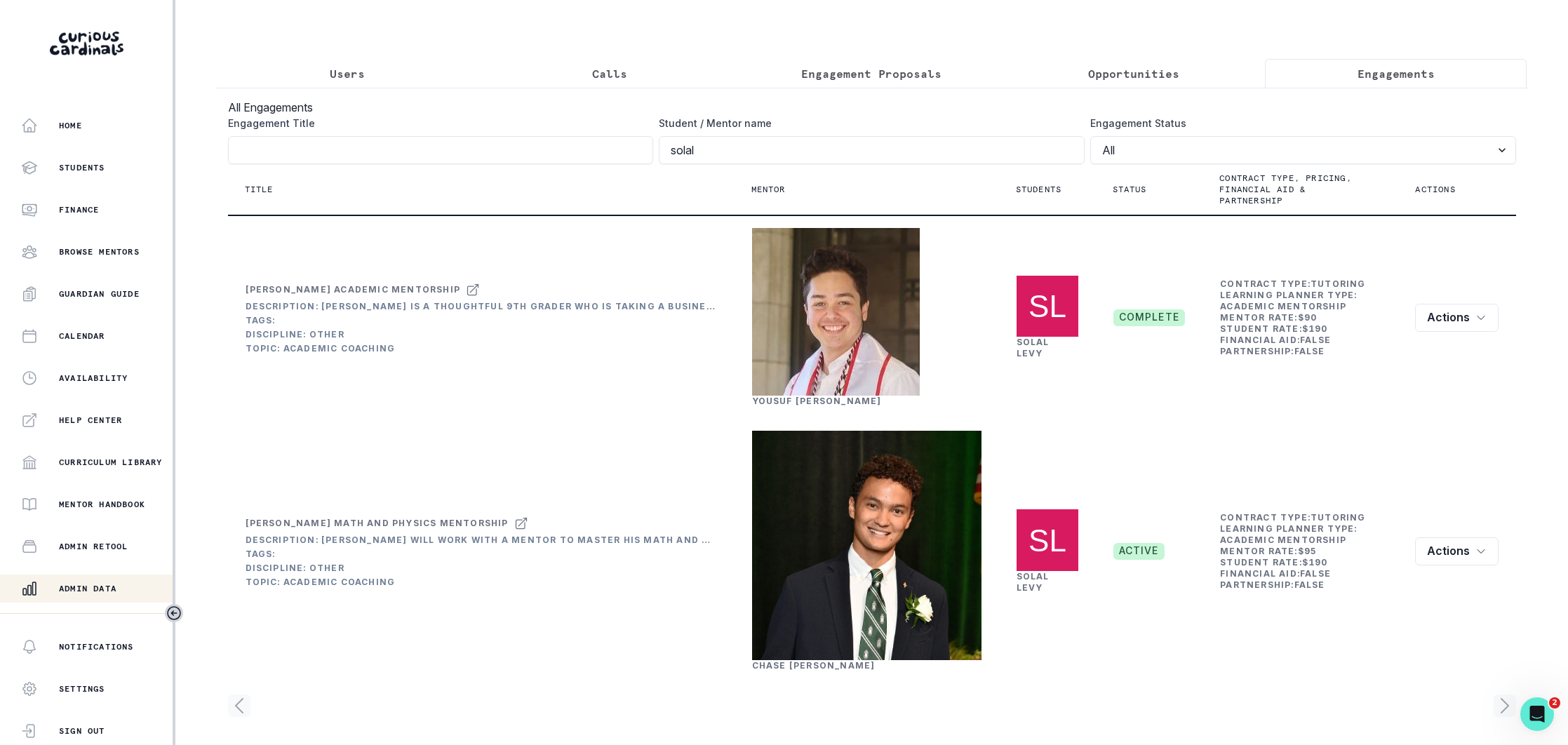
drag, startPoint x: 343, startPoint y: 64, endPoint x: 344, endPoint y: 72, distance: 8.1
click at [344, 65] on p "Users" at bounding box center [346, 73] width 35 height 17
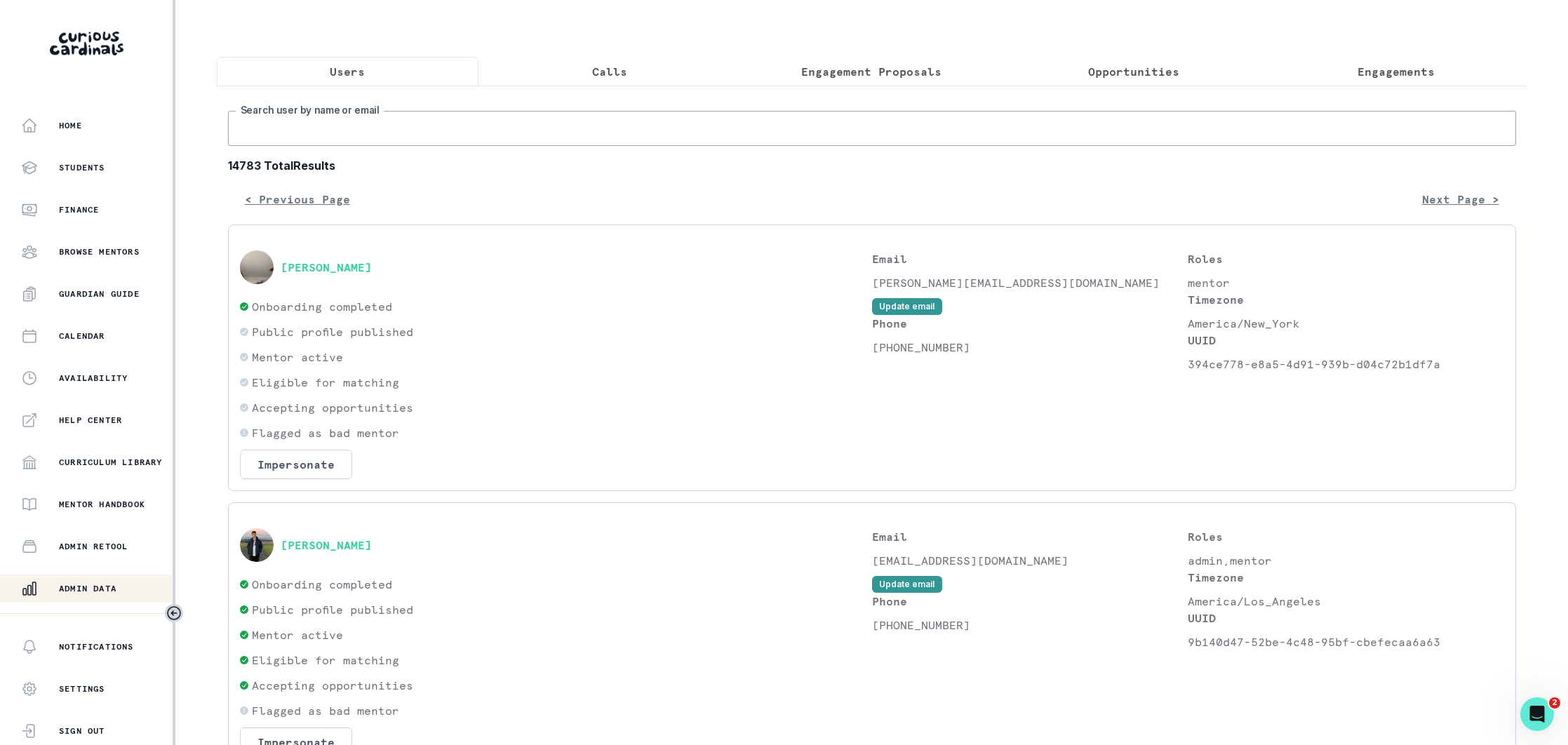
click at [367, 121] on input "Search user by name or email" at bounding box center [872, 128] width 1288 height 35
type input "[PERSON_NAME]"
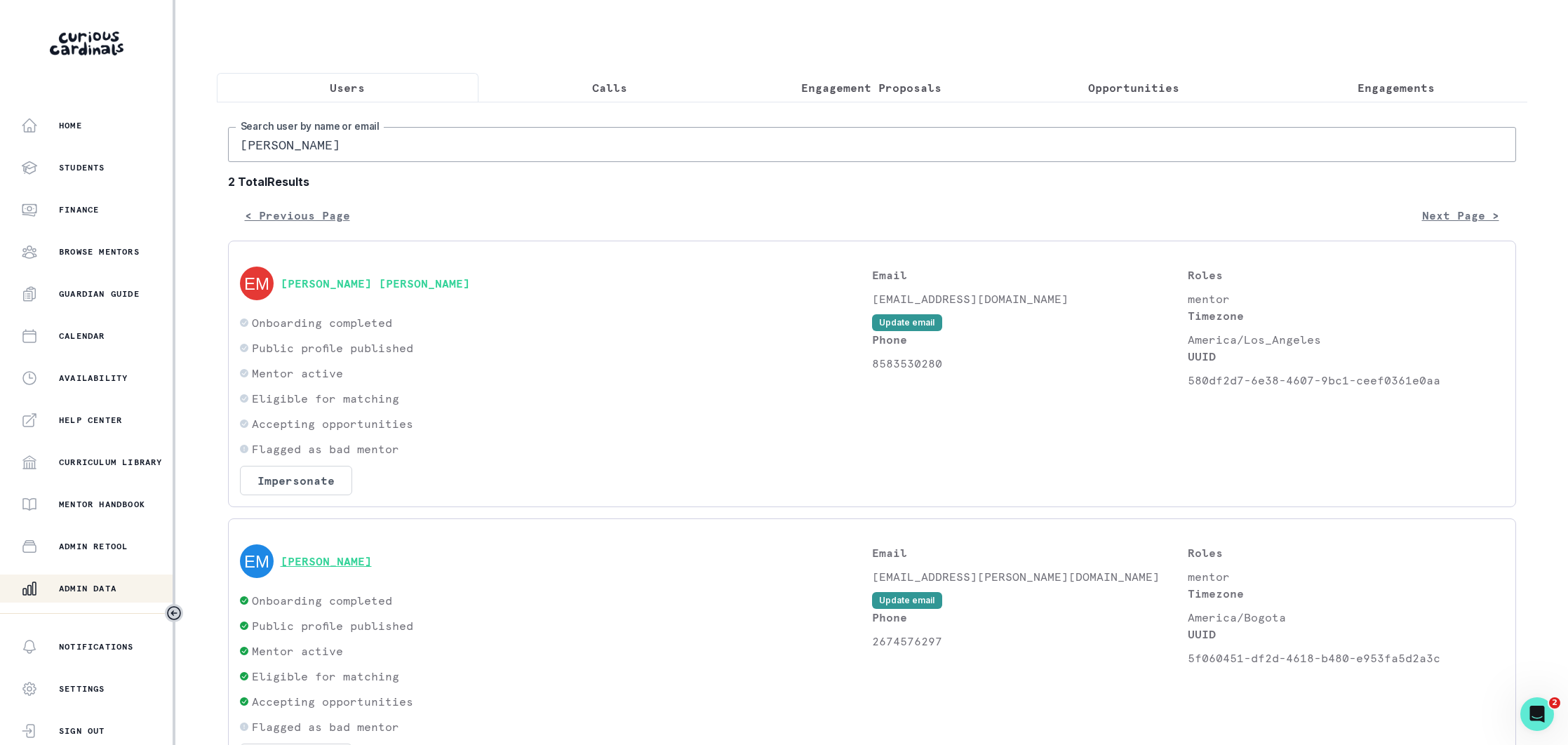
click at [336, 561] on button "[PERSON_NAME]" at bounding box center [326, 562] width 91 height 14
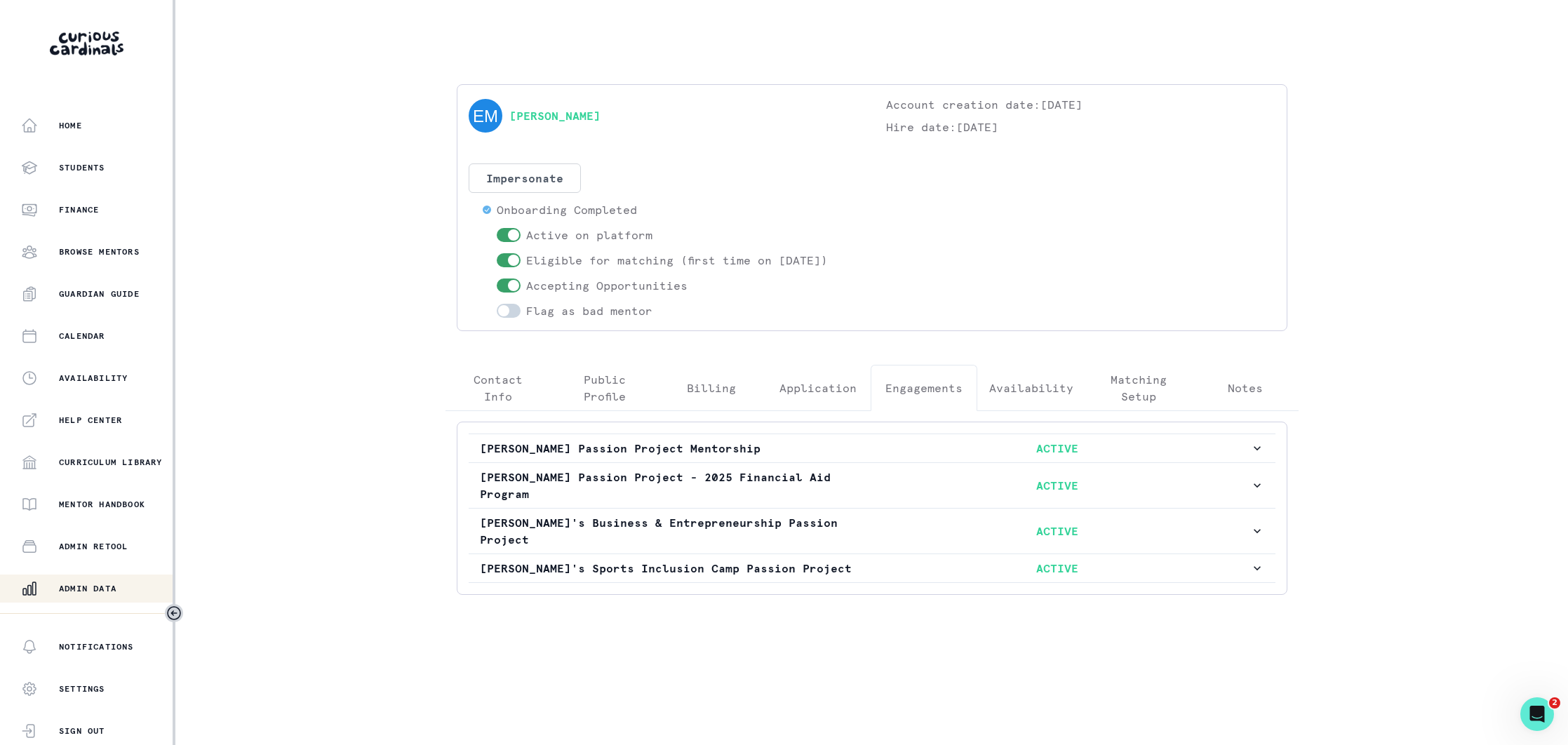
click at [936, 396] on p "Engagements" at bounding box center [924, 388] width 77 height 17
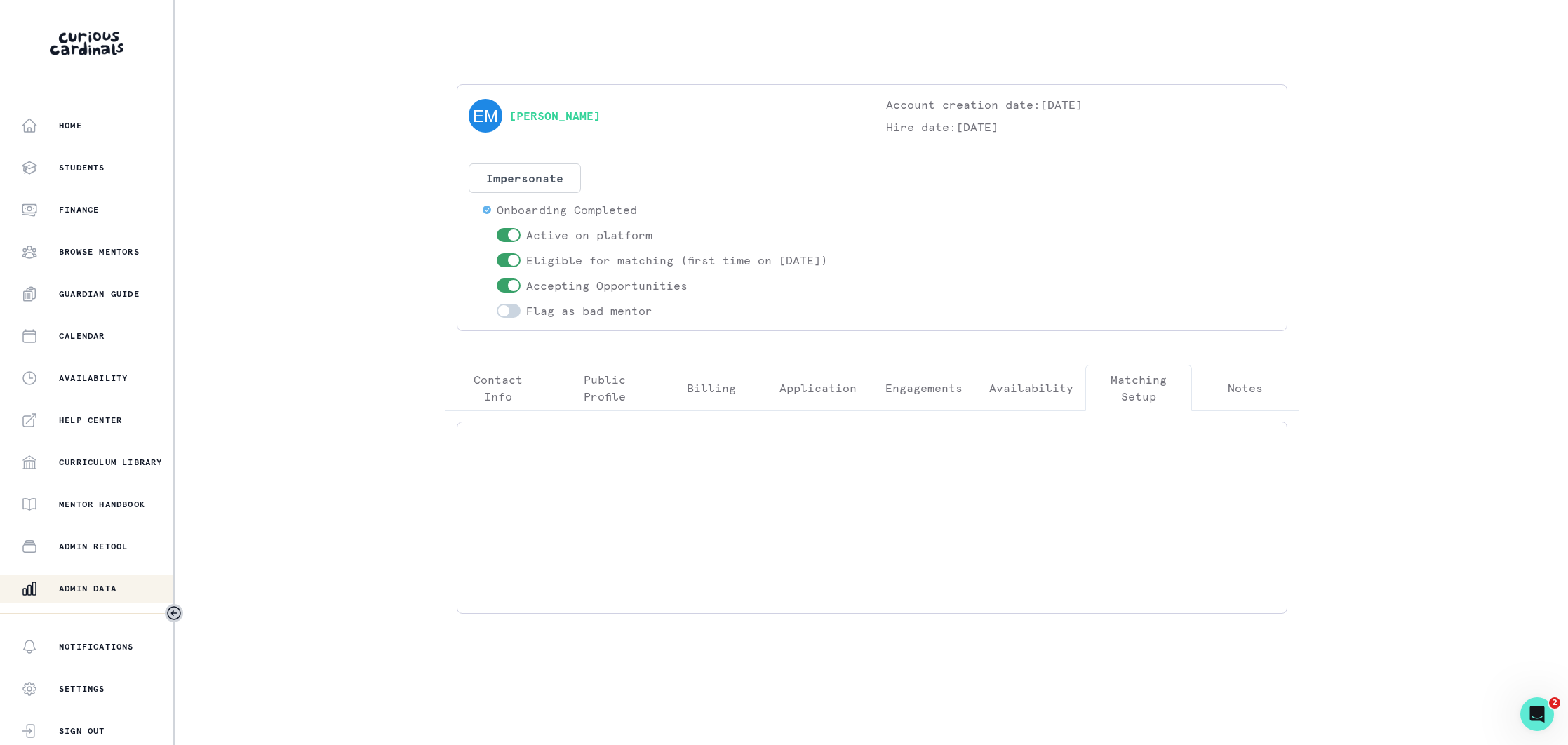
click at [1134, 387] on p "Matching Setup" at bounding box center [1138, 388] width 83 height 34
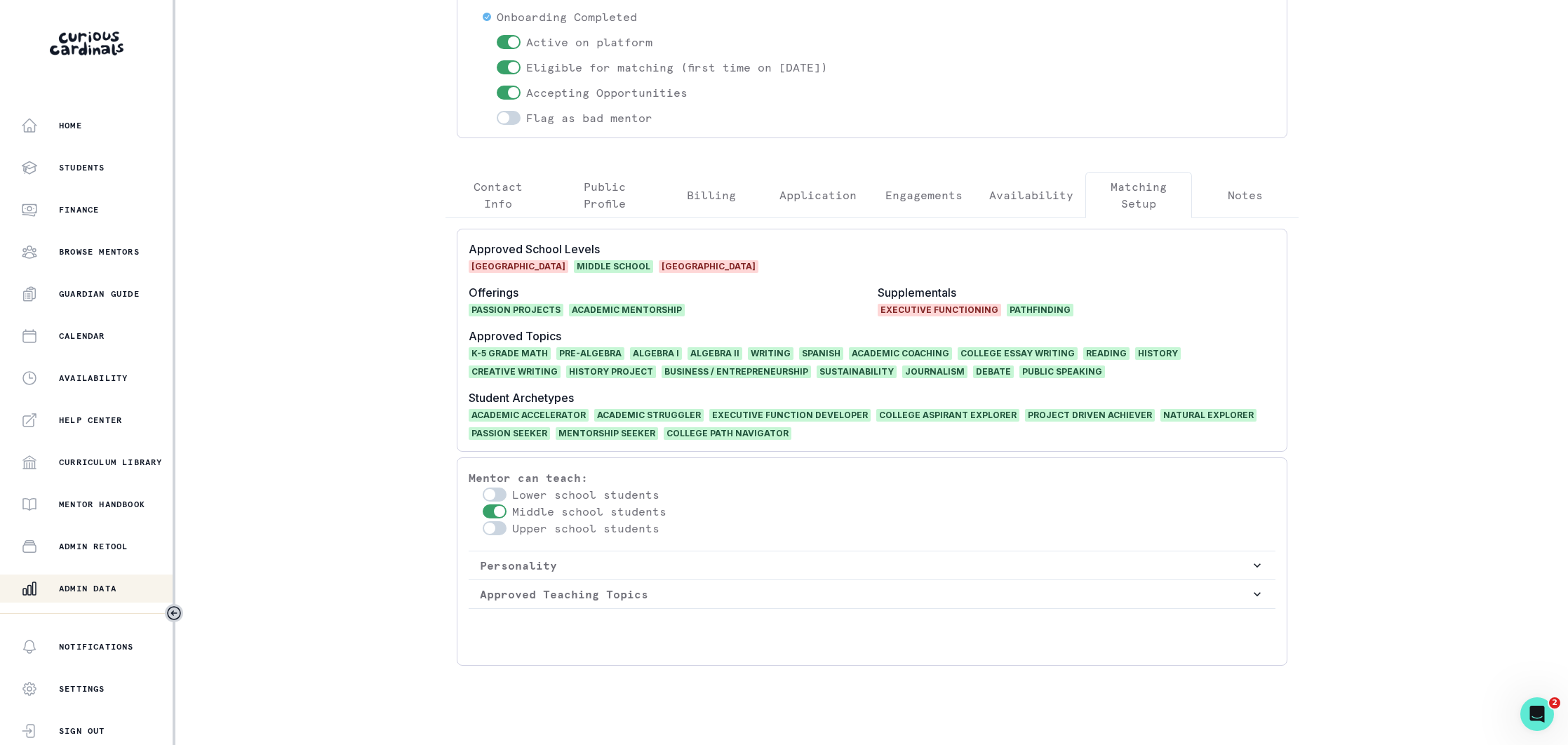
scroll to position [209, 0]
